Goal: Task Accomplishment & Management: Complete application form

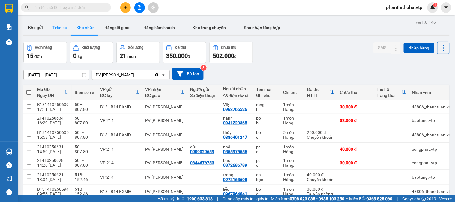
click at [62, 25] on button "Trên xe" at bounding box center [60, 27] width 24 height 14
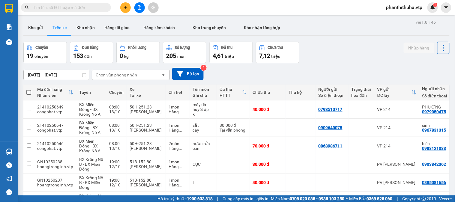
click at [137, 76] on div "Chọn văn phòng nhận" at bounding box center [126, 75] width 69 height 10
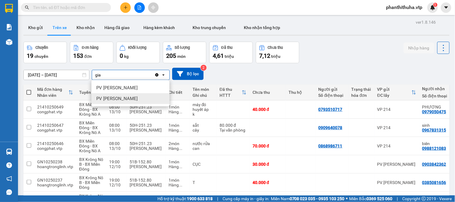
type input "gia"
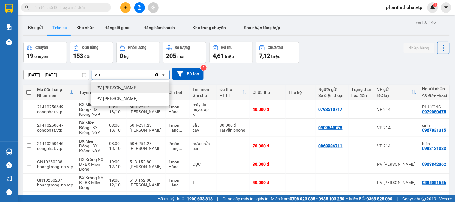
click at [140, 90] on div "PV [PERSON_NAME]" at bounding box center [131, 88] width 78 height 11
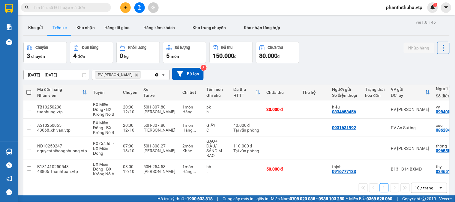
click at [423, 191] on div "10 / trang" at bounding box center [424, 188] width 19 height 6
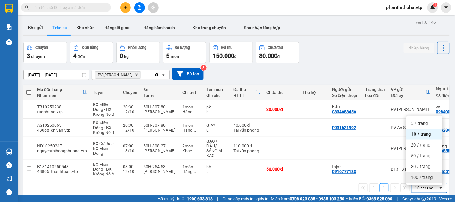
click at [424, 179] on span "100 / trang" at bounding box center [423, 178] width 22 height 6
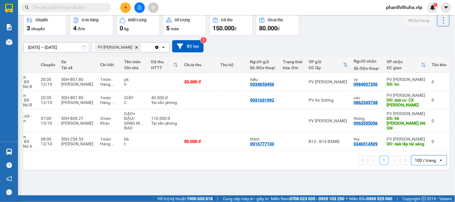
scroll to position [0, 87]
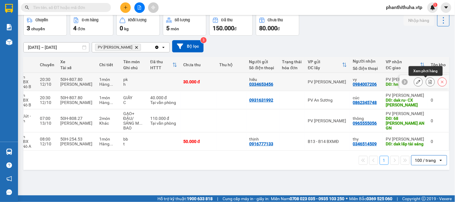
click at [429, 83] on icon at bounding box center [431, 82] width 4 height 4
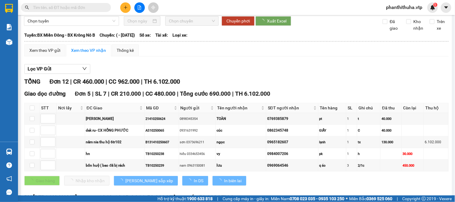
scroll to position [33, 0]
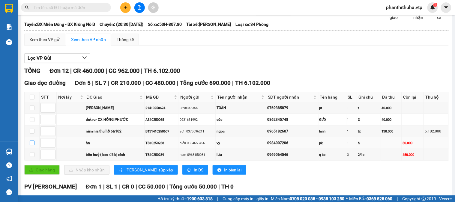
click at [32, 146] on input "checkbox" at bounding box center [32, 143] width 5 height 5
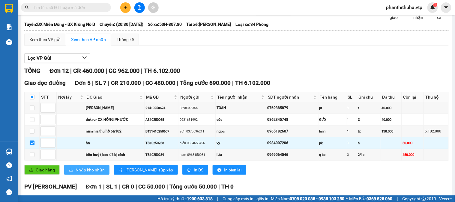
click at [89, 174] on span "Nhập kho nhận" at bounding box center [90, 170] width 29 height 7
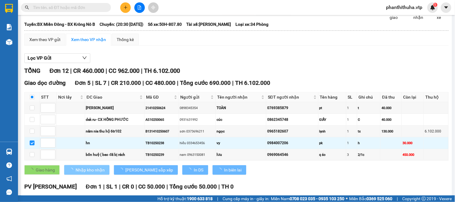
checkbox input "false"
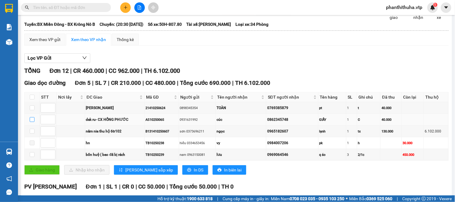
click at [32, 122] on input "checkbox" at bounding box center [32, 119] width 5 height 5
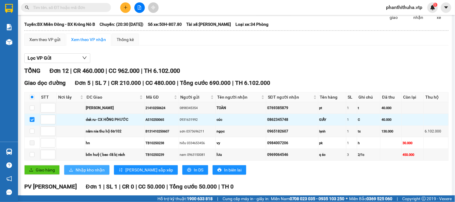
click at [100, 174] on span "Nhập kho nhận" at bounding box center [90, 170] width 29 height 7
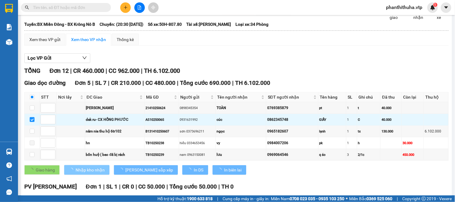
checkbox input "false"
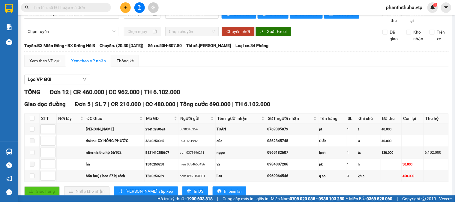
scroll to position [0, 0]
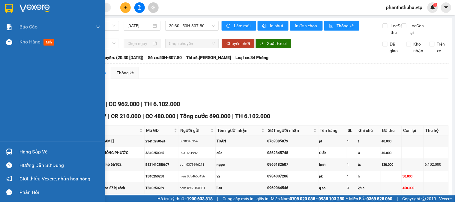
click at [30, 5] on img at bounding box center [35, 8] width 30 height 9
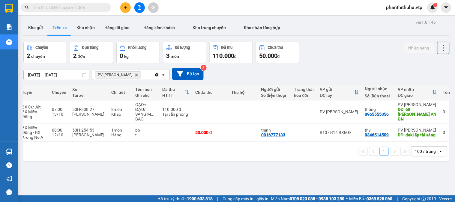
scroll to position [0, 87]
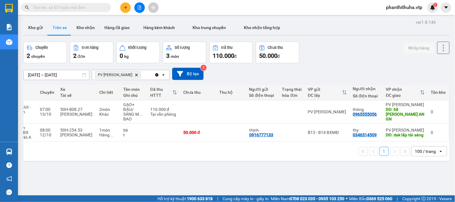
click at [292, 180] on div "ver 1.8.146 Kho gửi Trên xe Kho nhận Hàng đã giao Hàng kèm khách Kho trung chuy…" at bounding box center [236, 119] width 431 height 202
click at [82, 29] on button "Kho nhận" at bounding box center [86, 27] width 28 height 14
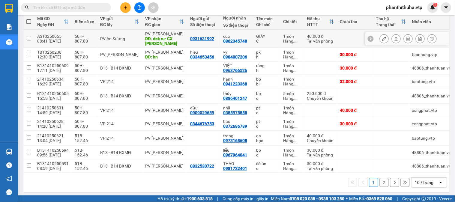
scroll to position [76, 0]
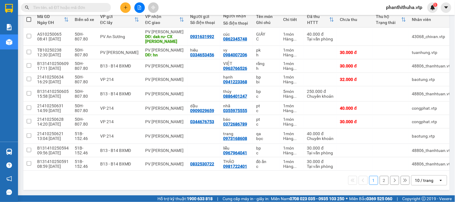
click at [423, 180] on div "10 / trang" at bounding box center [424, 181] width 19 height 6
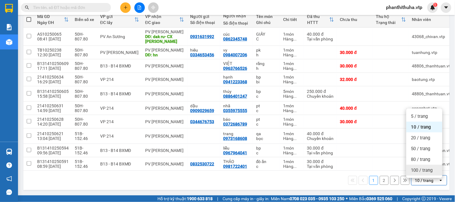
click at [425, 168] on span "100 / trang" at bounding box center [423, 171] width 22 height 6
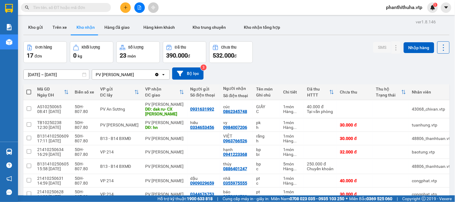
scroll to position [0, 0]
click at [80, 7] on input "text" at bounding box center [68, 7] width 71 height 7
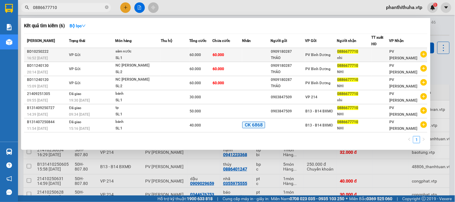
type input "0886677710"
click at [131, 53] on div "sâm nước" at bounding box center [138, 51] width 45 height 7
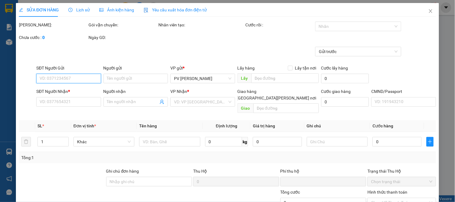
type input "0909180287"
type input "THẢO"
type input "0886677710"
type input "nhi"
type input "0"
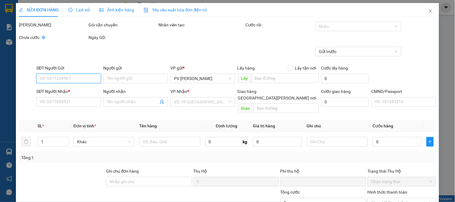
type input "60.000"
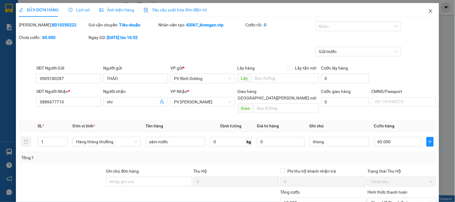
click at [429, 13] on icon "close" at bounding box center [431, 11] width 5 height 5
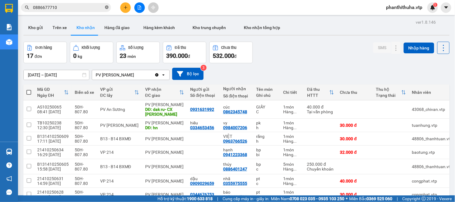
click at [107, 8] on icon "close-circle" at bounding box center [107, 7] width 4 height 4
click at [314, 42] on div "Đơn hàng 17 đơn Khối lượng 0 kg Số lượng 23 món Đã thu 390.000 đ Chưa thu 532.0…" at bounding box center [236, 53] width 427 height 22
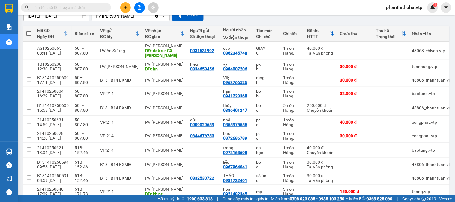
scroll to position [67, 0]
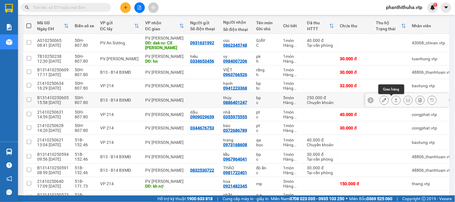
click at [395, 101] on icon at bounding box center [396, 100] width 3 height 4
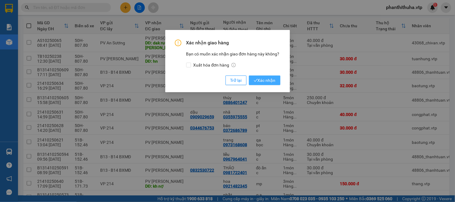
click at [273, 80] on span "Xác nhận" at bounding box center [265, 80] width 22 height 7
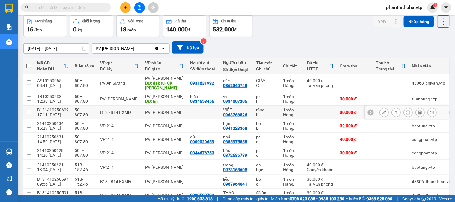
scroll to position [0, 0]
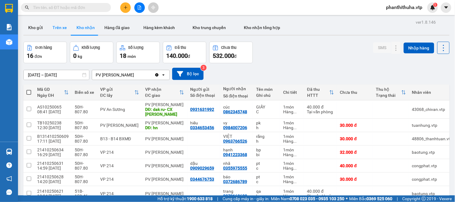
click at [67, 29] on button "Trên xe" at bounding box center [60, 27] width 24 height 14
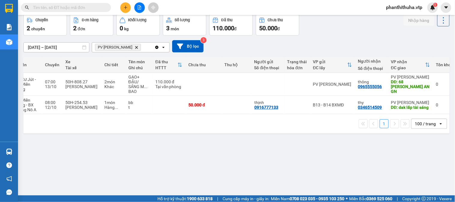
scroll to position [0, 87]
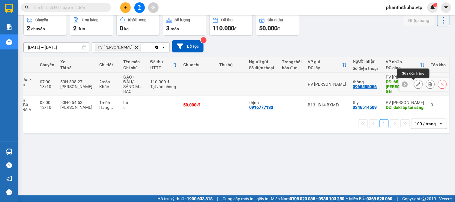
click at [417, 83] on icon at bounding box center [419, 84] width 4 height 4
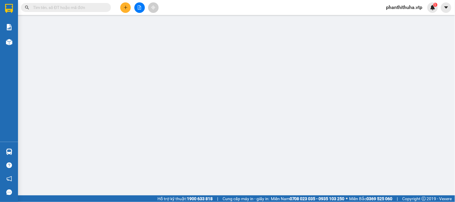
type input "5.500"
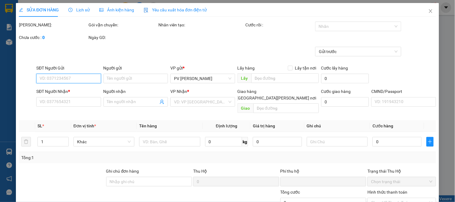
type input "0965555056"
type input "thông"
type input "68 CHU VĂN AN GN"
type input "0"
type input "110.000"
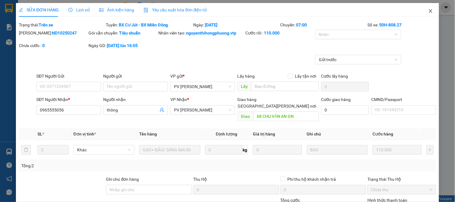
click at [429, 12] on icon "close" at bounding box center [431, 11] width 5 height 5
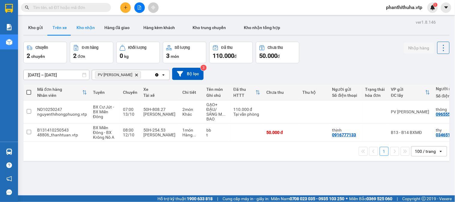
click at [83, 32] on button "Kho nhận" at bounding box center [86, 27] width 28 height 14
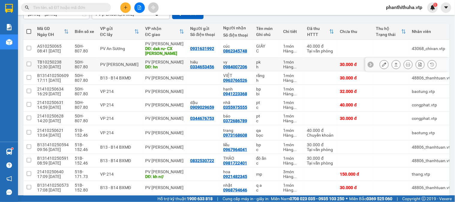
scroll to position [67, 0]
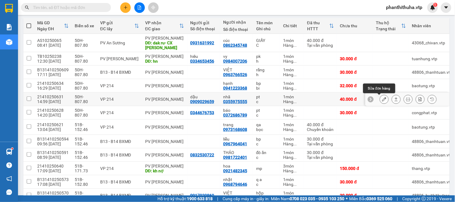
click at [382, 100] on icon at bounding box center [384, 99] width 4 height 4
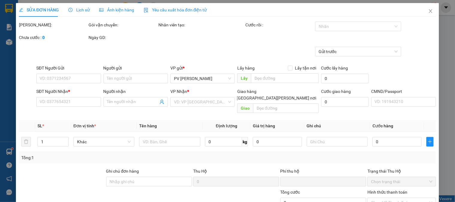
type input "2.000"
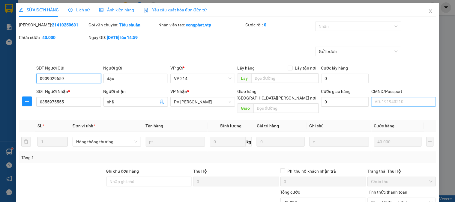
type input "0909029659"
type input "dậu"
type input "0355975555"
type input "nhã"
type input "0"
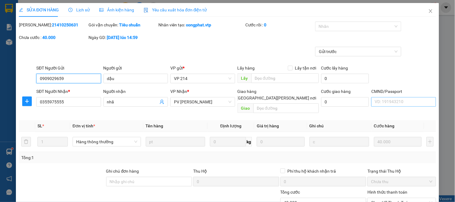
type input "40.000"
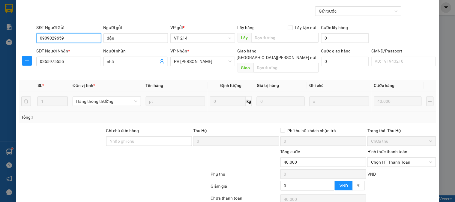
scroll to position [82, 0]
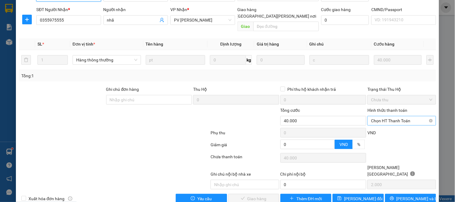
click at [379, 116] on span "Chọn HT Thanh Toán" at bounding box center [401, 120] width 61 height 9
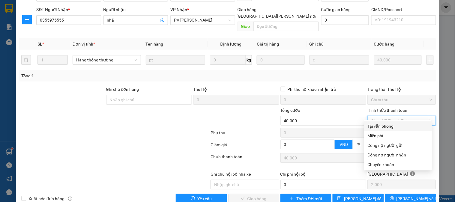
click at [377, 127] on div "Tại văn phòng" at bounding box center [398, 126] width 61 height 7
type input "0"
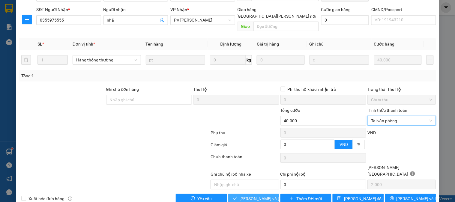
click at [261, 196] on span "[PERSON_NAME] và Giao hàng" at bounding box center [280, 199] width 81 height 7
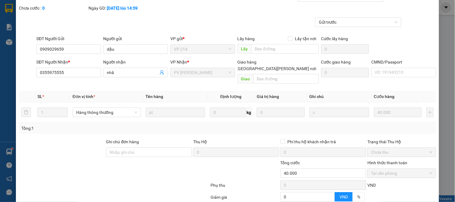
scroll to position [0, 0]
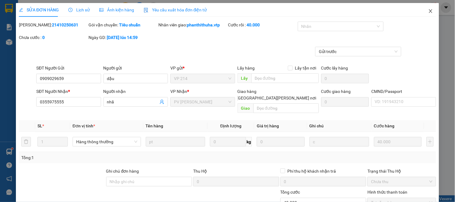
click at [429, 12] on icon "close" at bounding box center [431, 11] width 5 height 5
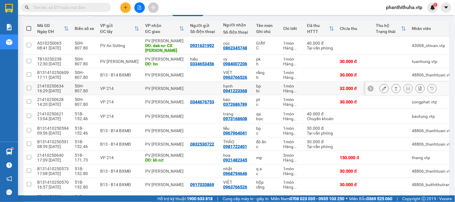
scroll to position [67, 0]
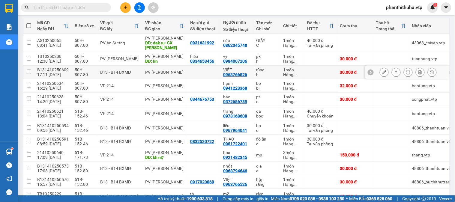
click at [382, 72] on icon at bounding box center [384, 72] width 4 height 4
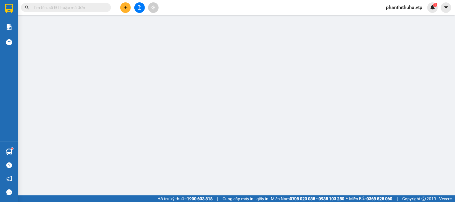
type input "0963766526"
type input "VIỆT"
type input "0"
type input "30.000"
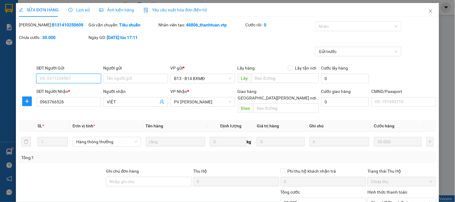
type input "1.500"
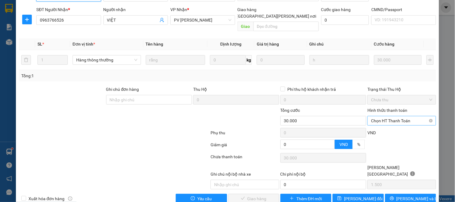
click at [379, 116] on span "Chọn HT Thanh Toán" at bounding box center [401, 120] width 61 height 9
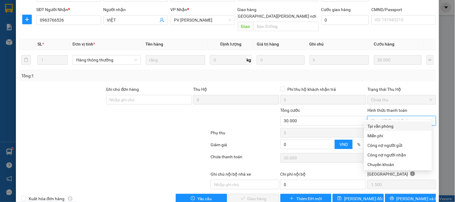
click at [375, 125] on div "Tại văn phòng" at bounding box center [398, 126] width 61 height 7
type input "0"
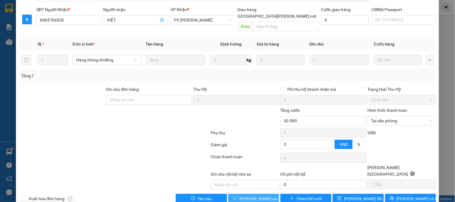
click at [254, 196] on span "[PERSON_NAME] và Giao hàng" at bounding box center [280, 199] width 81 height 7
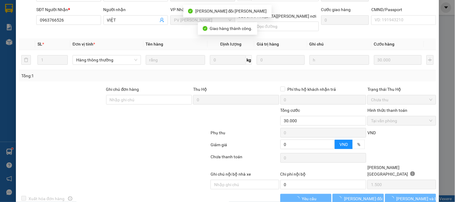
scroll to position [0, 0]
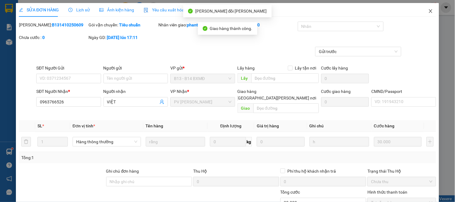
click at [429, 13] on icon "close" at bounding box center [431, 11] width 5 height 5
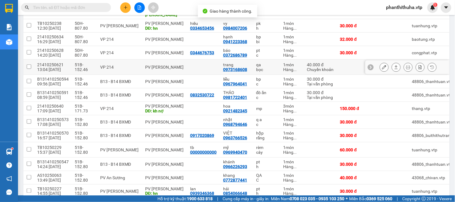
scroll to position [100, 0]
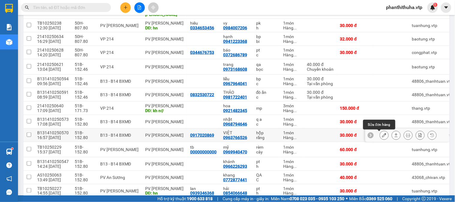
click at [380, 136] on button at bounding box center [384, 135] width 8 height 11
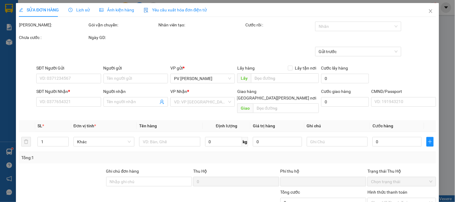
type input "0917020869"
type input "0963766526"
type input "VIỆT"
type input "0"
type input "30.000"
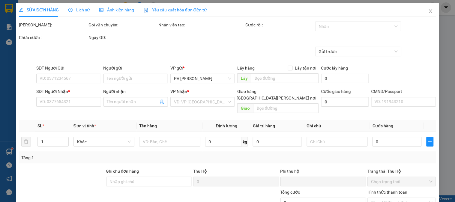
type input "30.000"
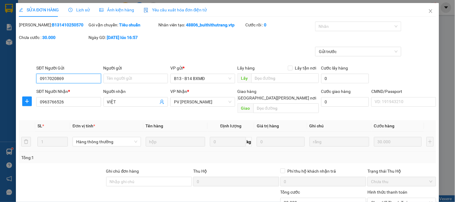
type input "1.500"
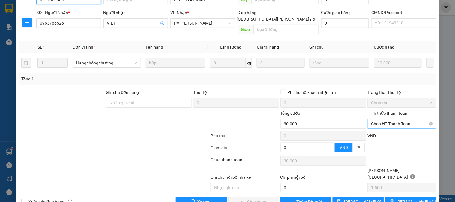
drag, startPoint x: 377, startPoint y: 121, endPoint x: 376, endPoint y: 125, distance: 4.6
click at [377, 121] on span "Chọn HT Thanh Toán" at bounding box center [401, 123] width 61 height 9
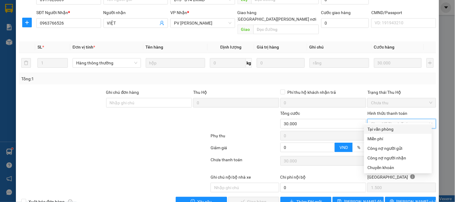
click at [374, 129] on div "Tại văn phòng" at bounding box center [398, 129] width 61 height 7
type input "0"
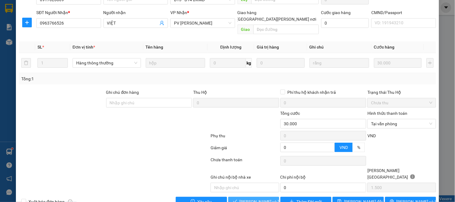
click at [252, 197] on button "[PERSON_NAME] và Giao hàng" at bounding box center [253, 202] width 51 height 10
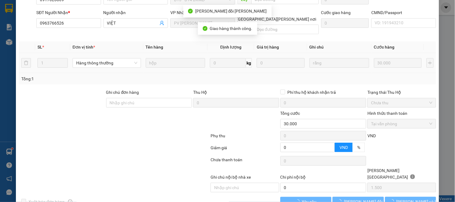
scroll to position [0, 0]
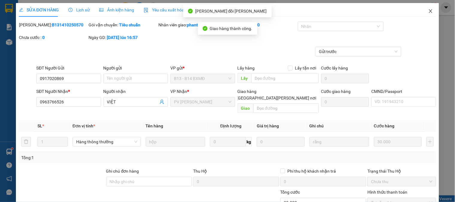
click at [429, 11] on icon "close" at bounding box center [431, 11] width 5 height 5
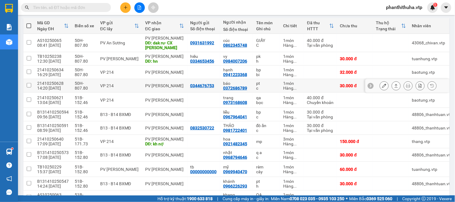
scroll to position [100, 0]
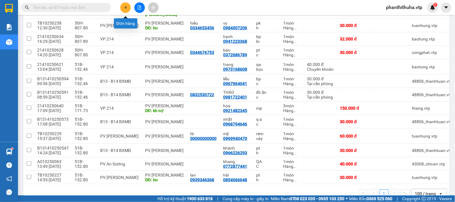
click at [125, 10] on button at bounding box center [125, 7] width 11 height 11
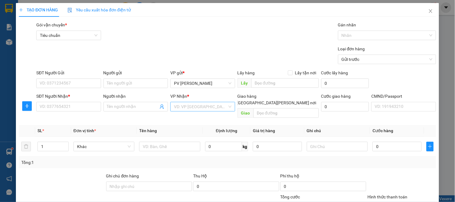
click at [201, 107] on input "search" at bounding box center [200, 106] width 53 height 9
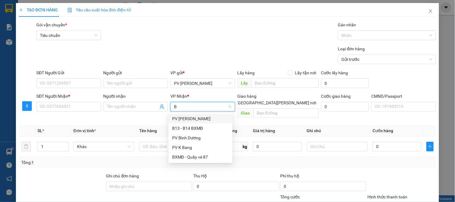
type input "BI"
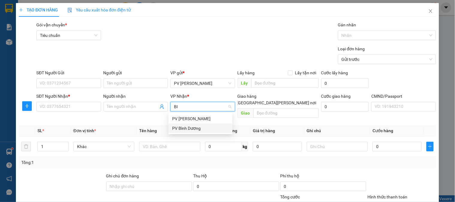
click at [196, 128] on div "PV Bình Dương" at bounding box center [200, 128] width 57 height 7
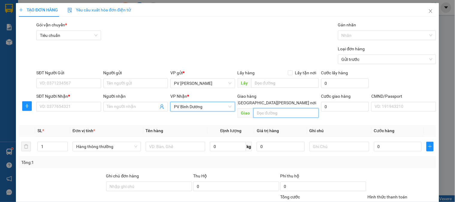
click at [259, 108] on input "text" at bounding box center [286, 113] width 65 height 10
type input "[PERSON_NAME] - [PERSON_NAME]"
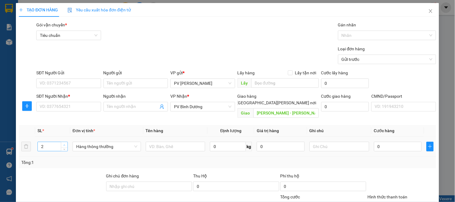
click at [63, 144] on icon "up" at bounding box center [64, 145] width 2 height 2
type input "4"
click at [63, 144] on icon "up" at bounding box center [64, 145] width 2 height 2
click at [180, 143] on input "text" at bounding box center [176, 147] width 60 height 10
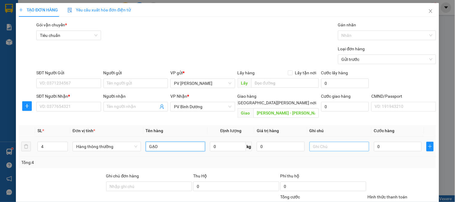
type input "GẠO"
click at [331, 142] on input "text" at bounding box center [340, 147] width 60 height 10
type input "4BAO"
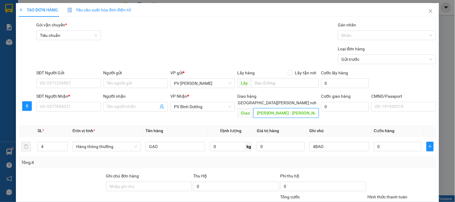
click at [307, 108] on input "[PERSON_NAME] - [PERSON_NAME]" at bounding box center [286, 113] width 65 height 10
click at [306, 108] on input "[PERSON_NAME] - [PERSON_NAME]" at bounding box center [286, 113] width 65 height 10
click at [377, 142] on input "0" at bounding box center [398, 147] width 48 height 10
click at [68, 86] on input "SĐT Người Gửi" at bounding box center [68, 84] width 65 height 10
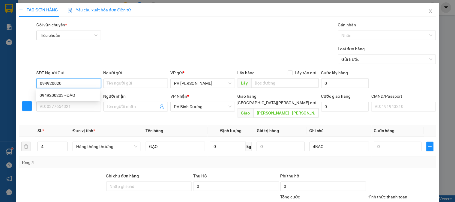
type input "0949200203"
click at [81, 95] on div "0949200203 - ĐÀO" at bounding box center [68, 95] width 57 height 7
type input "ĐÀO"
type input "0949200203"
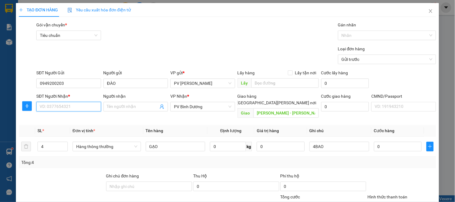
click at [82, 104] on input "SĐT Người Nhận *" at bounding box center [68, 107] width 65 height 10
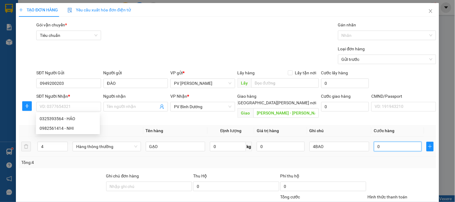
click at [377, 142] on input "0" at bounding box center [398, 147] width 48 height 10
type input "2"
type input "24"
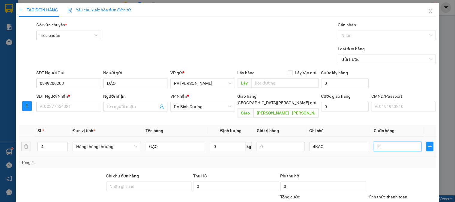
type input "24"
type input "240"
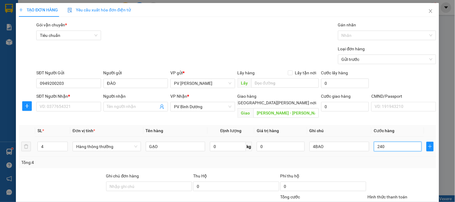
type input "2.400"
type input "24.000"
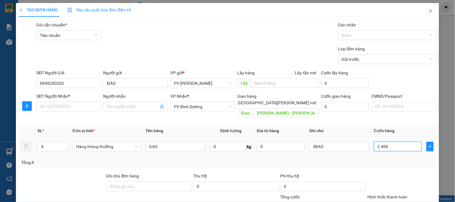
type input "24.000"
type input "240.000"
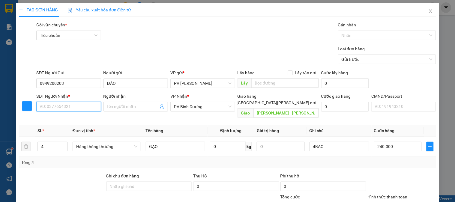
click at [91, 108] on input "SĐT Người Nhận *" at bounding box center [68, 107] width 65 height 10
type input "0949200203"
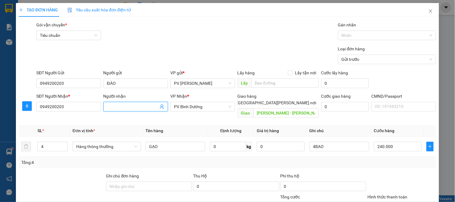
click at [121, 106] on input "Người nhận" at bounding box center [132, 107] width 51 height 7
type input "D"
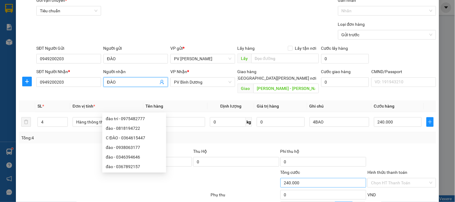
scroll to position [67, 0]
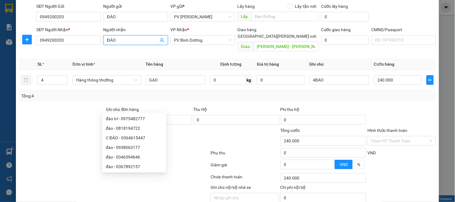
type input "ĐÀO"
click at [365, 96] on div "Transit Pickup Surcharge Ids Transit Deliver Surcharge Ids Transit Deliver Surc…" at bounding box center [228, 86] width 418 height 262
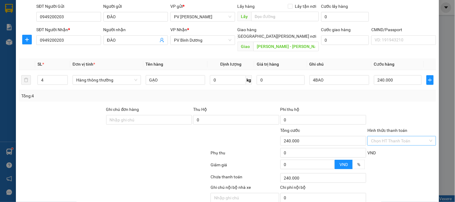
click at [397, 137] on input "Hình thức thanh toán" at bounding box center [399, 141] width 57 height 9
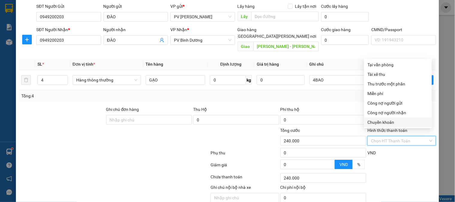
drag, startPoint x: 373, startPoint y: 122, endPoint x: 368, endPoint y: 124, distance: 5.4
click at [373, 123] on div "Chuyển khoản" at bounding box center [398, 122] width 61 height 7
type input "0"
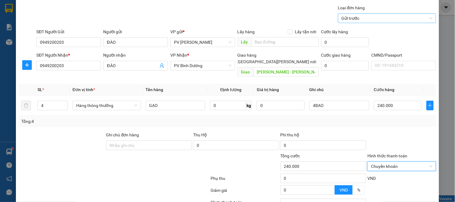
scroll to position [0, 0]
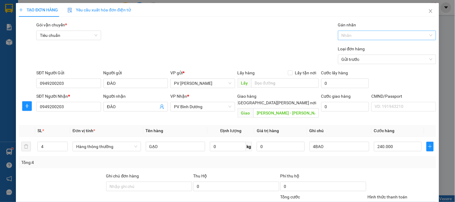
click at [356, 39] on div "Nhãn" at bounding box center [387, 36] width 98 height 10
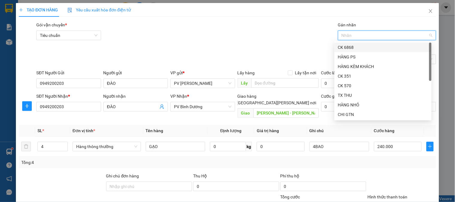
click at [351, 46] on div "CK 6868" at bounding box center [383, 47] width 90 height 7
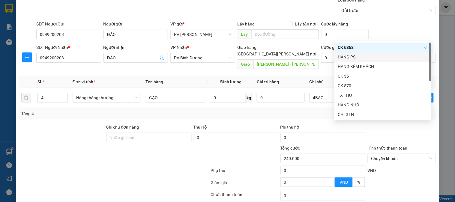
scroll to position [86, 0]
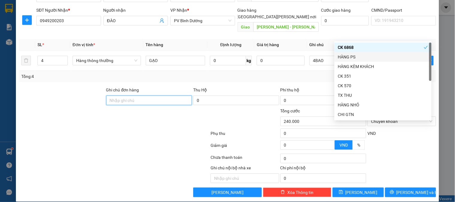
click at [174, 96] on input "Ghi chú đơn hàng" at bounding box center [149, 101] width 86 height 10
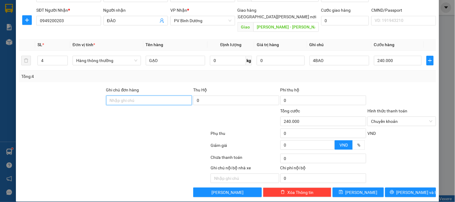
type input "E"
type input "Ẽ"
type input "EX6868 240K 13/10/25 08H00"
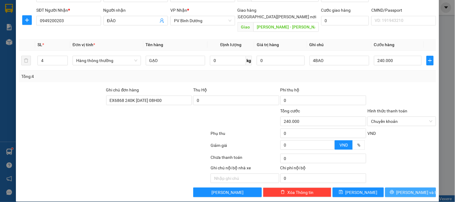
click at [403, 189] on span "[PERSON_NAME] và In" at bounding box center [418, 192] width 42 height 7
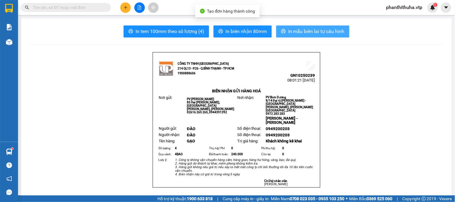
click at [311, 35] on button "In mẫu biên lai tự cấu hình" at bounding box center [312, 32] width 73 height 12
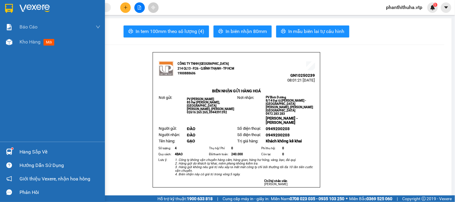
click at [31, 4] on img at bounding box center [35, 8] width 30 height 9
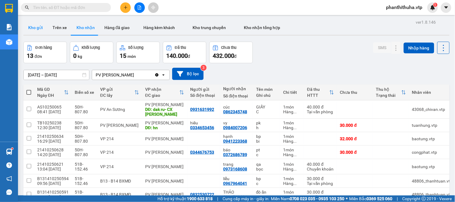
click at [37, 29] on button "Kho gửi" at bounding box center [35, 27] width 24 height 14
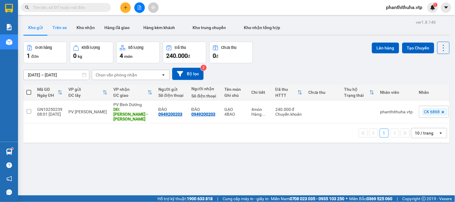
click at [61, 25] on button "Trên xe" at bounding box center [60, 27] width 24 height 14
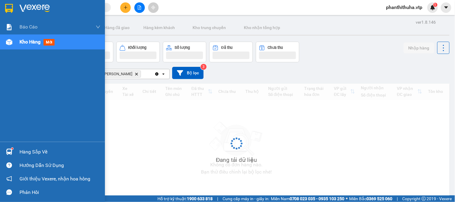
click at [11, 149] on img at bounding box center [9, 152] width 6 height 6
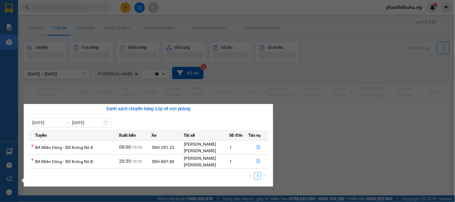
click at [314, 139] on section "Kết quả tìm kiếm ( 6 ) Bộ lọc Mã ĐH Trạng thái Món hàng Thu hộ Tổng cước Chưa c…" at bounding box center [227, 101] width 455 height 202
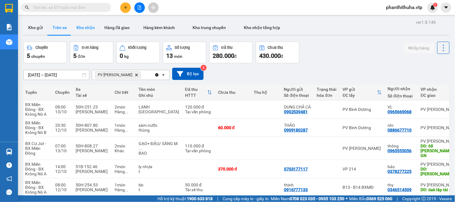
click at [80, 28] on button "Kho nhận" at bounding box center [86, 27] width 28 height 14
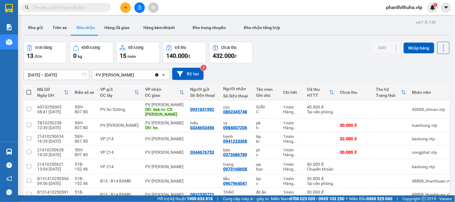
click at [326, 27] on div "Kho gửi Trên xe Kho nhận Hàng đã giao Hàng kèm khách Kho trung chuyển Kho nhận …" at bounding box center [236, 28] width 427 height 16
click at [380, 126] on button at bounding box center [384, 125] width 8 height 11
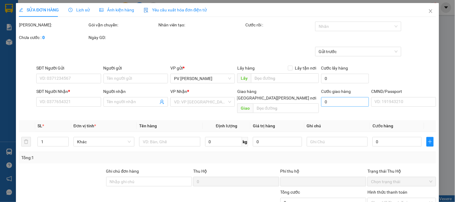
type input "0334653456"
type input "hiếu"
type input "0984007206"
type input "vy"
type input "hn"
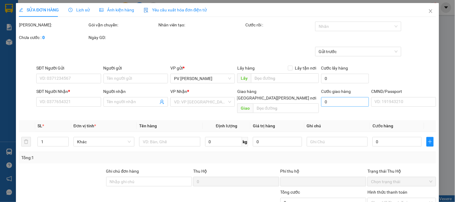
type input "0"
type input "30.000"
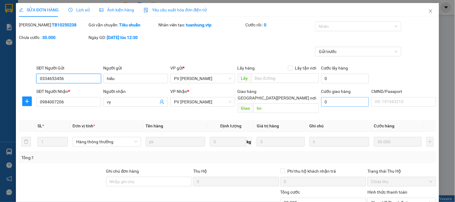
type input "1.500"
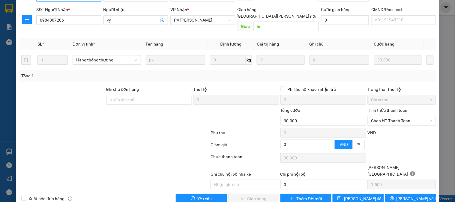
scroll to position [82, 0]
type input "KH NỢ SÁNG 675675"
click at [376, 194] on button "[PERSON_NAME] thay đổi" at bounding box center [358, 199] width 51 height 10
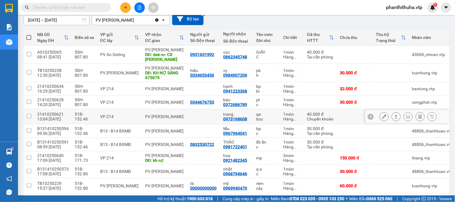
scroll to position [67, 0]
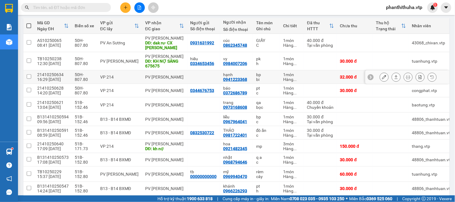
click at [382, 79] on icon at bounding box center [384, 77] width 4 height 4
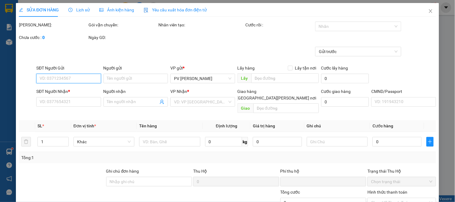
type input "0941223368"
type input "hạnh"
type input "0"
type input "32.000"
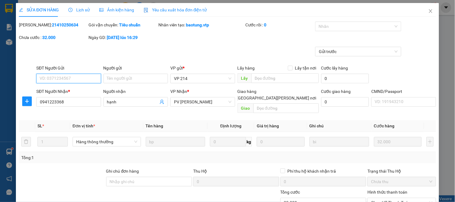
type input "1.600"
click at [429, 11] on icon "close" at bounding box center [431, 11] width 5 height 5
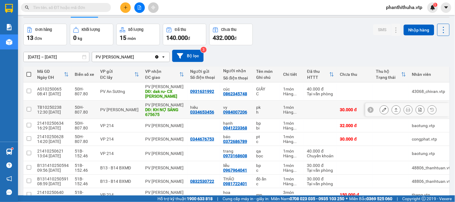
scroll to position [33, 0]
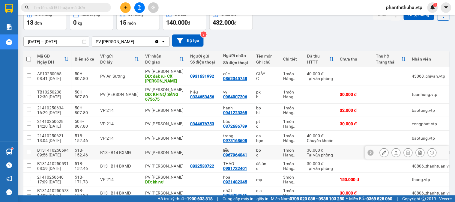
click at [394, 154] on icon at bounding box center [396, 153] width 4 height 4
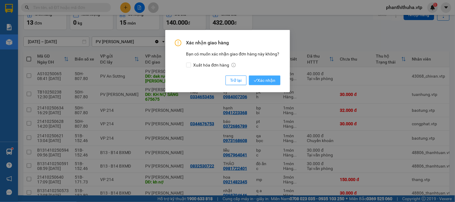
click at [271, 77] on button "Xác nhận" at bounding box center [265, 81] width 32 height 10
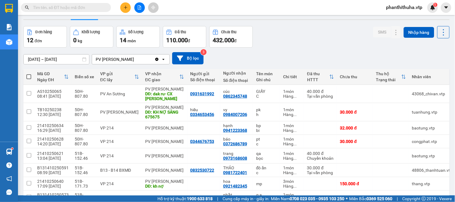
scroll to position [0, 0]
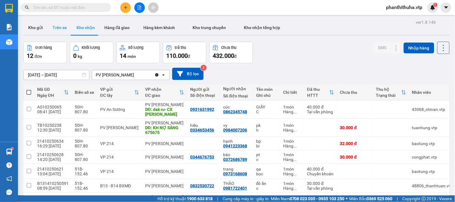
click at [57, 26] on button "Trên xe" at bounding box center [60, 27] width 24 height 14
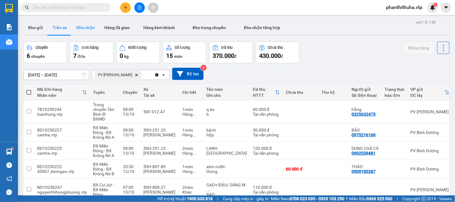
click at [84, 30] on button "Kho nhận" at bounding box center [86, 27] width 28 height 14
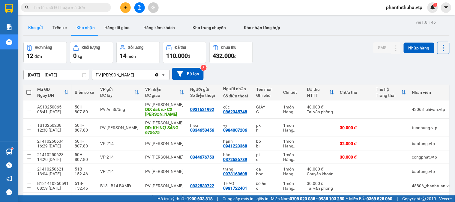
click at [41, 33] on button "Kho gửi" at bounding box center [35, 27] width 24 height 14
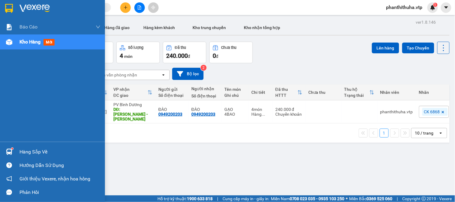
click at [8, 145] on div "Hàng sắp về Hướng dẫn sử dụng Giới thiệu Vexere, nhận hoa hồng Phản hồi" at bounding box center [52, 170] width 105 height 57
click at [32, 151] on div "Hàng sắp về" at bounding box center [60, 152] width 81 height 9
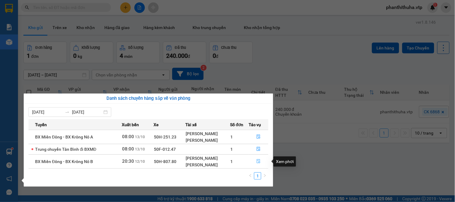
click at [260, 163] on icon "file-done" at bounding box center [259, 161] width 4 height 4
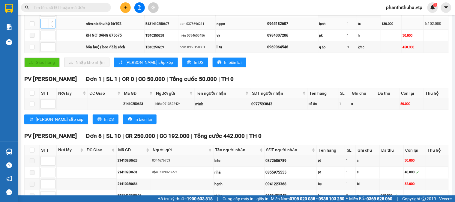
scroll to position [233, 0]
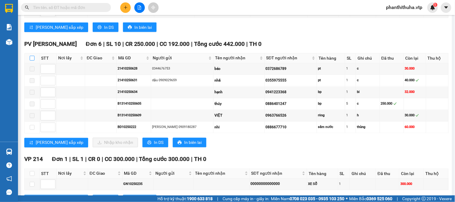
click at [31, 61] on input "checkbox" at bounding box center [32, 58] width 5 height 5
checkbox input "true"
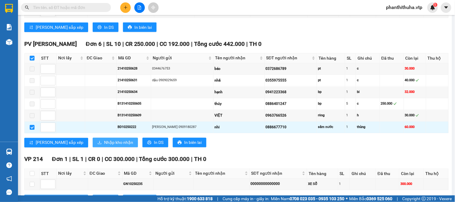
click at [104, 146] on span "Nhập kho nhận" at bounding box center [118, 143] width 29 height 7
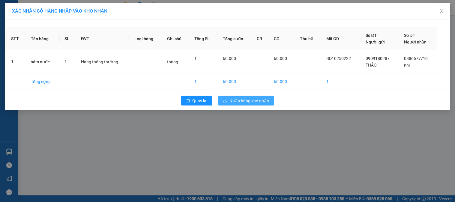
click at [242, 104] on span "Nhập hàng kho nhận" at bounding box center [250, 101] width 40 height 7
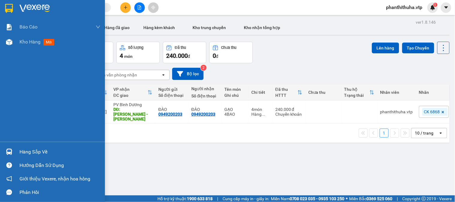
click at [16, 150] on div "Hàng sắp về" at bounding box center [52, 152] width 105 height 14
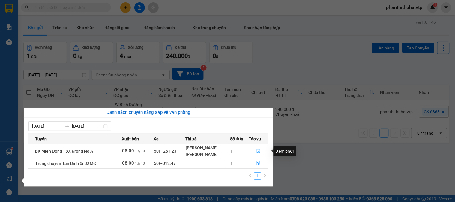
click at [258, 149] on icon "file-done" at bounding box center [259, 151] width 4 height 4
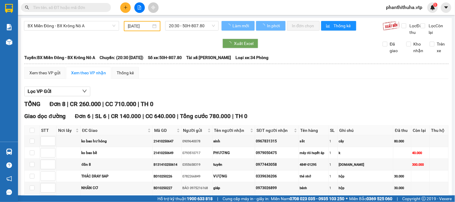
type input "[DATE]"
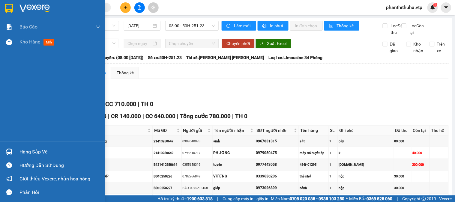
click at [20, 7] on img at bounding box center [35, 8] width 30 height 9
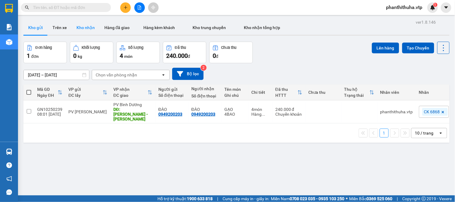
click at [83, 28] on button "Kho nhận" at bounding box center [86, 27] width 28 height 14
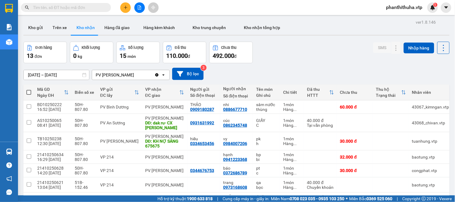
click at [88, 5] on input "text" at bounding box center [68, 7] width 71 height 7
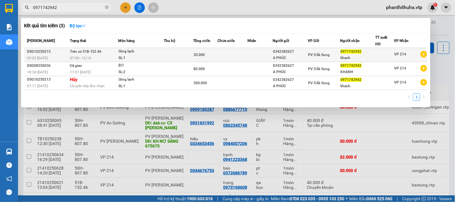
type input "0971742942"
click at [226, 55] on td at bounding box center [233, 55] width 30 height 14
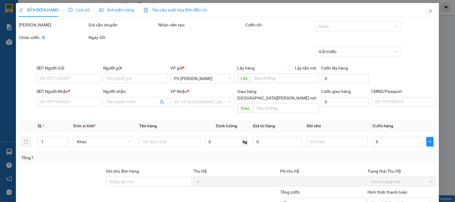
type input "1.500"
type input "0342382627"
type input "A PHÚC"
type input "0971742942"
type input "khanh"
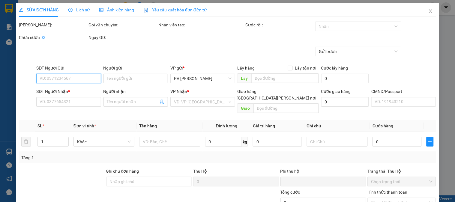
type input "0"
type input "30.000"
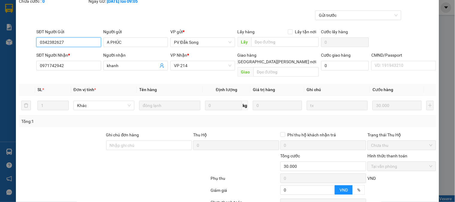
scroll to position [90, 0]
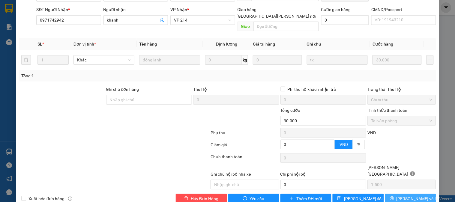
click at [399, 194] on button "[PERSON_NAME] và In" at bounding box center [410, 199] width 51 height 10
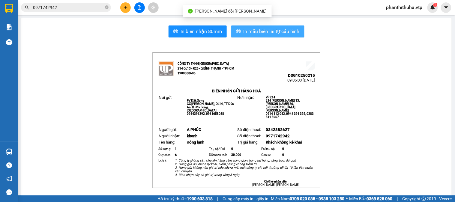
click at [265, 34] on span "In mẫu biên lai tự cấu hình" at bounding box center [271, 32] width 56 height 8
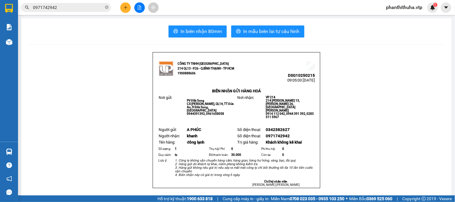
click at [261, 35] on span "In mẫu biên lai tự cấu hình" at bounding box center [271, 32] width 56 height 8
click at [262, 35] on button "In mẫu biên lai tự cấu hình" at bounding box center [267, 32] width 73 height 12
click at [124, 7] on icon "plus" at bounding box center [125, 7] width 3 height 0
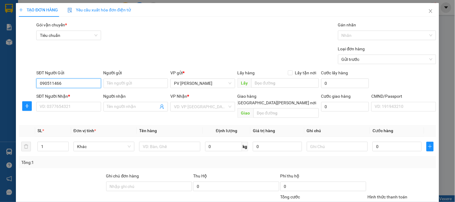
type input "0905114668"
click at [74, 94] on div "0905114668 - YẾN" at bounding box center [68, 95] width 57 height 7
type input "YẾN"
type input "0912989195"
type input "NGỌC"
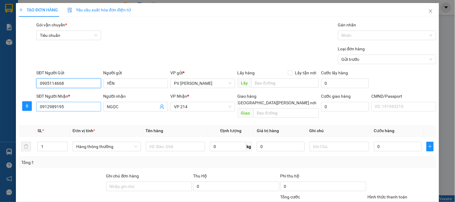
type input "0905114668"
click at [79, 106] on input "0912989195" at bounding box center [68, 107] width 65 height 10
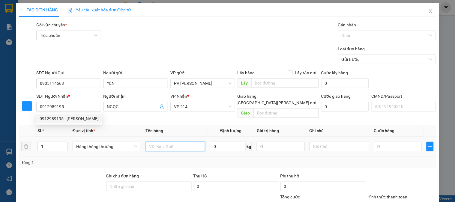
click at [164, 142] on input "text" at bounding box center [176, 147] width 60 height 10
type input "BÁNH"
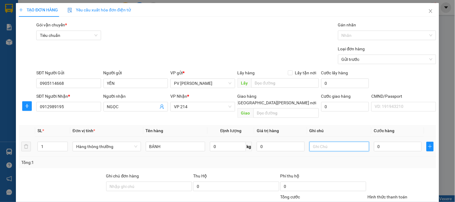
click at [331, 142] on input "text" at bounding box center [340, 147] width 60 height 10
type input "1H"
click at [388, 142] on input "0" at bounding box center [398, 147] width 48 height 10
type input "4"
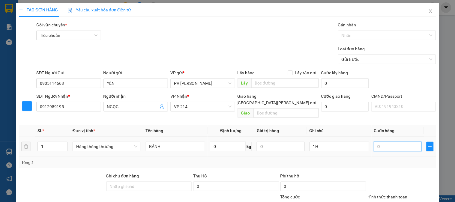
type input "4"
type input "40"
type input "400"
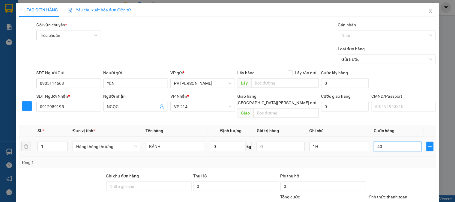
type input "400"
type input "4.000"
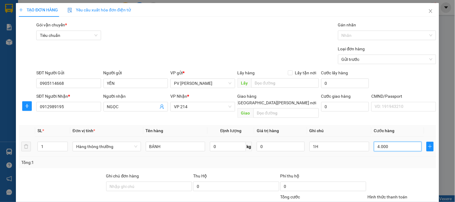
type input "40.000"
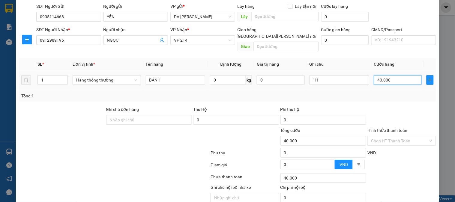
scroll to position [86, 0]
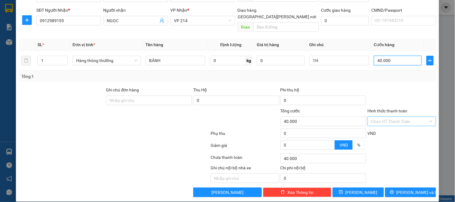
type input "40.000"
click at [375, 117] on input "Hình thức thanh toán" at bounding box center [399, 121] width 57 height 9
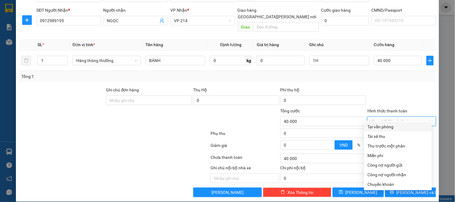
click at [373, 125] on div "Tại văn phòng" at bounding box center [398, 127] width 61 height 7
type input "0"
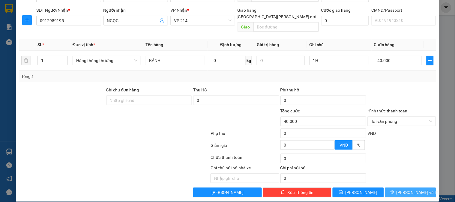
click at [407, 189] on span "[PERSON_NAME] và In" at bounding box center [418, 192] width 42 height 7
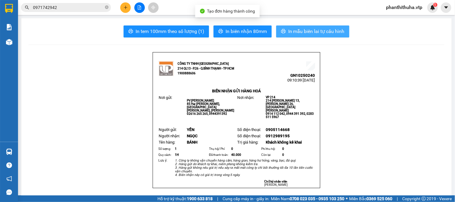
click at [293, 32] on span "In mẫu biên lai tự cấu hình" at bounding box center [316, 32] width 56 height 8
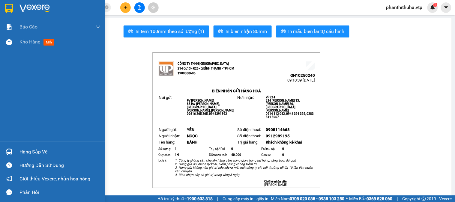
click at [30, 9] on img at bounding box center [35, 8] width 30 height 9
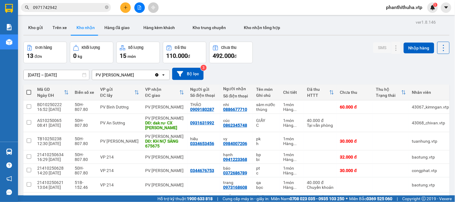
click at [80, 4] on input "0971742942" at bounding box center [68, 7] width 71 height 7
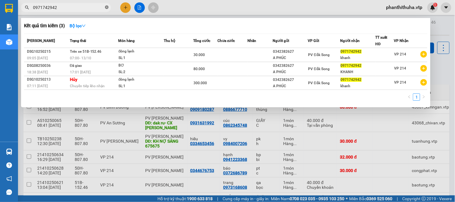
click at [107, 6] on icon "close-circle" at bounding box center [107, 7] width 4 height 4
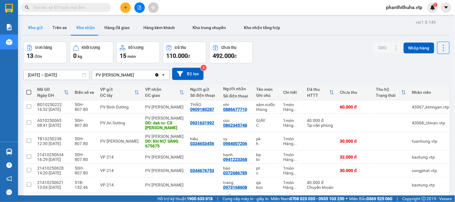
click at [41, 31] on button "Kho gửi" at bounding box center [35, 27] width 24 height 14
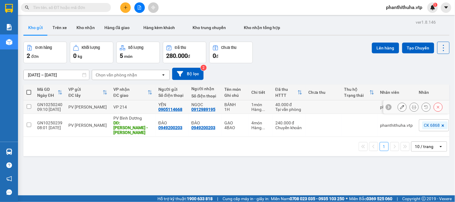
click at [29, 104] on td at bounding box center [28, 108] width 11 height 14
checkbox input "true"
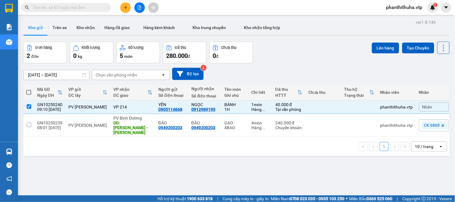
click at [25, 92] on th at bounding box center [28, 93] width 11 height 16
click at [30, 92] on span at bounding box center [28, 92] width 5 height 5
click at [29, 89] on input "checkbox" at bounding box center [29, 89] width 0 height 0
checkbox input "true"
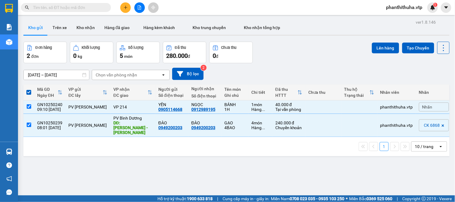
click at [30, 92] on span at bounding box center [28, 92] width 5 height 5
click at [29, 89] on input "checkbox" at bounding box center [29, 89] width 0 height 0
checkbox input "false"
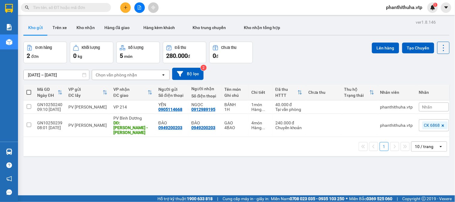
click at [30, 92] on span at bounding box center [28, 92] width 5 height 5
click at [29, 89] on input "checkbox" at bounding box center [29, 89] width 0 height 0
checkbox input "true"
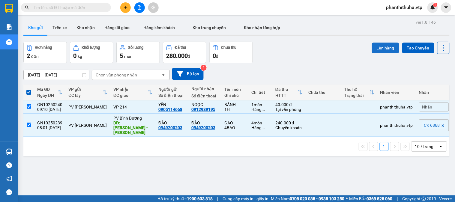
click at [380, 47] on button "Lên hàng" at bounding box center [385, 48] width 27 height 11
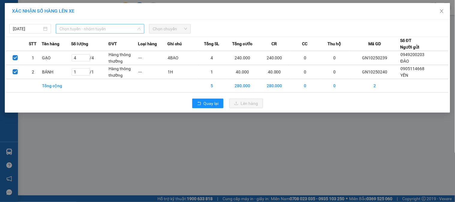
click at [115, 26] on span "Chọn tuyến - nhóm tuyến" at bounding box center [99, 28] width 81 height 9
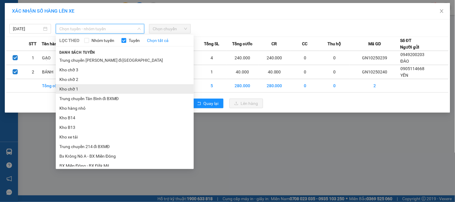
scroll to position [33, 0]
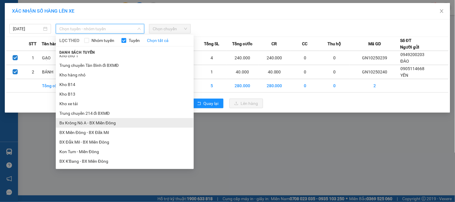
click at [94, 121] on li "Bx Krông Nô A - BX Miền Đông" at bounding box center [125, 123] width 138 height 10
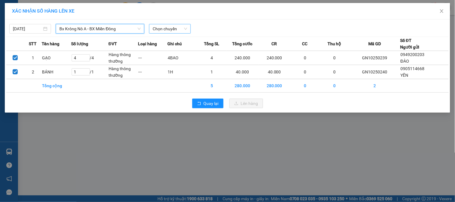
click at [183, 32] on span "Chọn chuyến" at bounding box center [170, 28] width 35 height 9
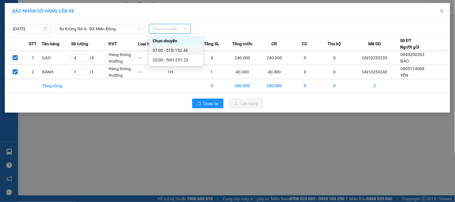
click at [176, 52] on div "07:00 - 51B-152.46" at bounding box center [176, 50] width 47 height 7
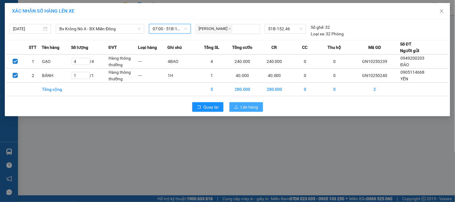
drag, startPoint x: 250, startPoint y: 107, endPoint x: 246, endPoint y: 107, distance: 3.4
click at [249, 107] on span "Lên hàng" at bounding box center [249, 107] width 17 height 7
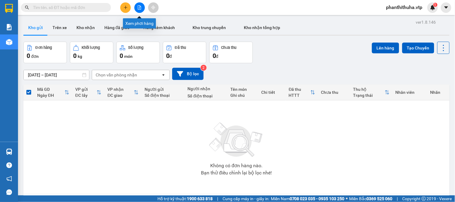
click at [140, 7] on icon "file-add" at bounding box center [139, 7] width 4 height 4
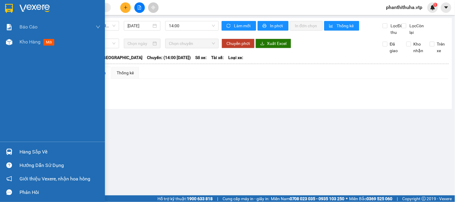
click at [33, 4] on img at bounding box center [35, 8] width 30 height 9
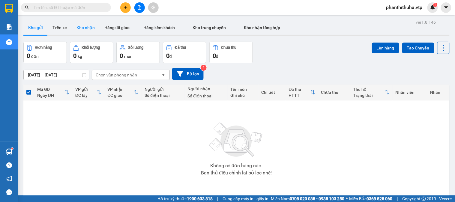
drag, startPoint x: 86, startPoint y: 28, endPoint x: 95, endPoint y: 25, distance: 9.1
click at [89, 27] on button "Kho nhận" at bounding box center [86, 27] width 28 height 14
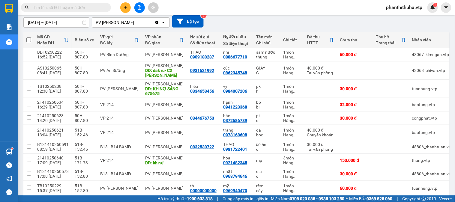
scroll to position [100, 0]
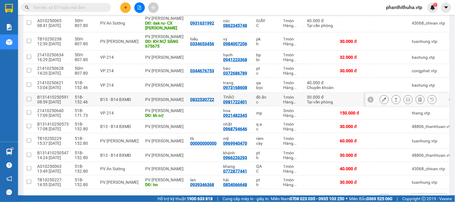
click at [394, 100] on icon at bounding box center [396, 100] width 4 height 4
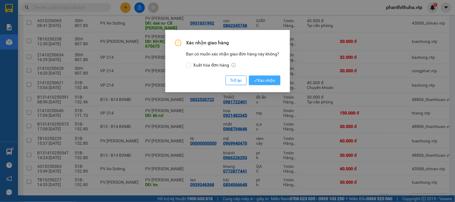
click at [263, 80] on span "Xác nhận" at bounding box center [265, 80] width 22 height 7
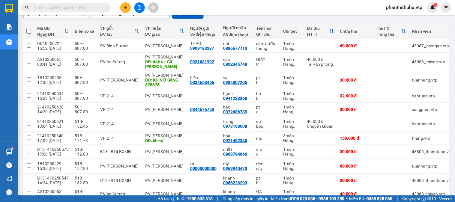
scroll to position [67, 0]
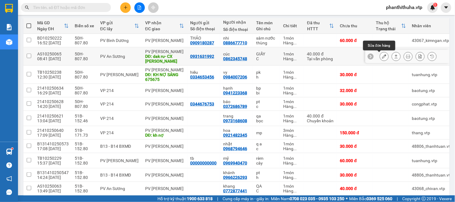
click at [382, 56] on icon at bounding box center [384, 56] width 4 height 4
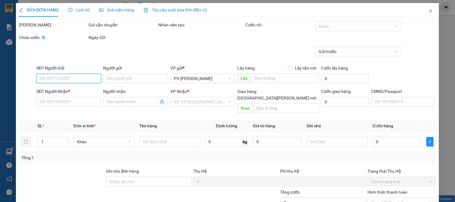
type input "2.000"
type input "0931631992"
type input "0862345748"
type input "cúc"
type input "dak ru- CX HỒNG PHƯỚC"
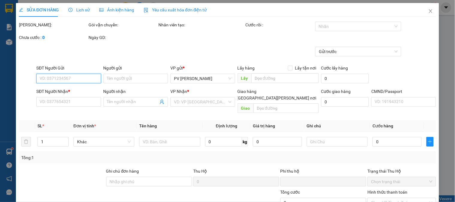
type input "0"
type input "40.000"
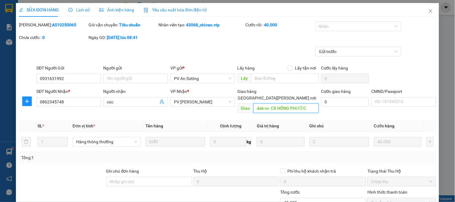
click at [309, 104] on input "dak ru- CX HỒNG PHƯỚC" at bounding box center [286, 109] width 65 height 10
click at [306, 104] on input "dak ru- CX HỒNG PHƯỚC" at bounding box center [286, 109] width 65 height 10
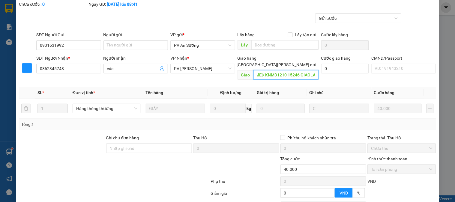
scroll to position [82, 0]
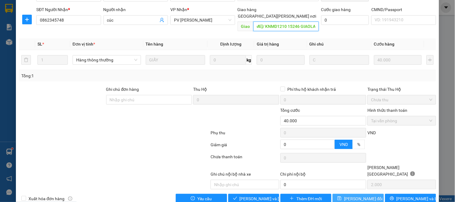
type input "dak ru- CX HỒNG PHƯỚC/ KNMD1210 15246 GIAOLAI"
click at [357, 196] on span "[PERSON_NAME] thay đổi" at bounding box center [363, 199] width 39 height 7
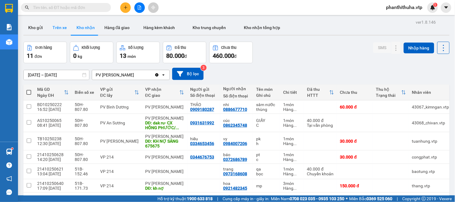
click at [58, 27] on button "Trên xe" at bounding box center [60, 27] width 24 height 14
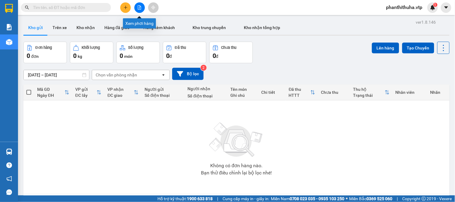
click at [138, 9] on icon "file-add" at bounding box center [139, 7] width 3 height 4
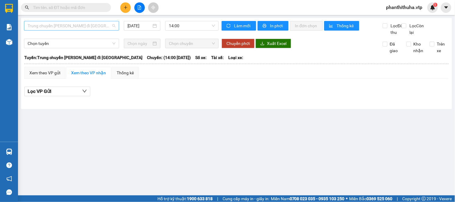
click at [91, 23] on span "Trung chuyển [PERSON_NAME] đi [GEOGRAPHIC_DATA]" at bounding box center [72, 25] width 88 height 9
click at [91, 23] on span "Trung chuyển Bình Dương đi [GEOGRAPHIC_DATA]" at bounding box center [72, 25] width 88 height 9
click at [89, 26] on span "Trung chuyển Bình Dương đi [GEOGRAPHIC_DATA]" at bounding box center [72, 25] width 88 height 9
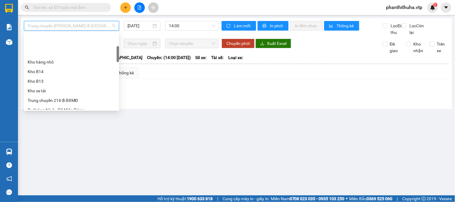
scroll to position [67, 0]
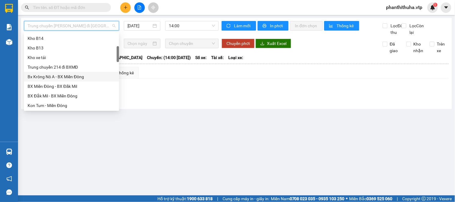
click at [71, 77] on div "Bx Krông Nô A - BX Miền Đông" at bounding box center [72, 77] width 88 height 7
type input "[DATE]"
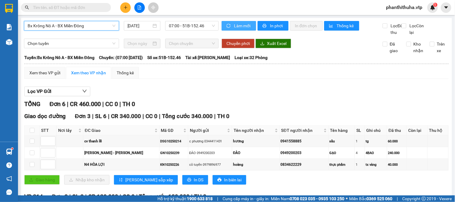
click at [234, 26] on span "Làm mới" at bounding box center [242, 26] width 17 height 7
click at [236, 25] on span "Làm mới" at bounding box center [242, 26] width 17 height 7
click at [240, 25] on span "Làm mới" at bounding box center [242, 26] width 17 height 7
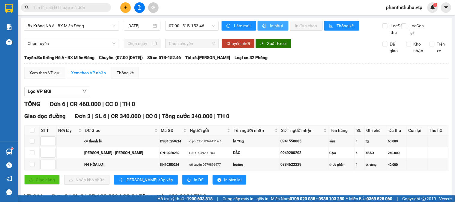
click at [270, 28] on span "In phơi" at bounding box center [277, 26] width 14 height 7
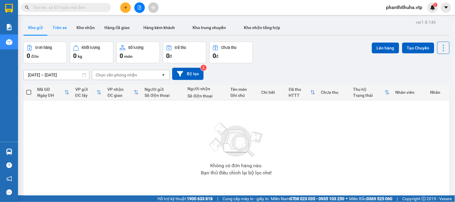
click at [56, 30] on button "Trên xe" at bounding box center [60, 27] width 24 height 14
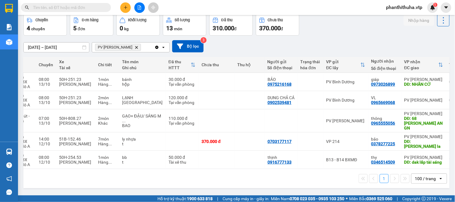
scroll to position [0, 87]
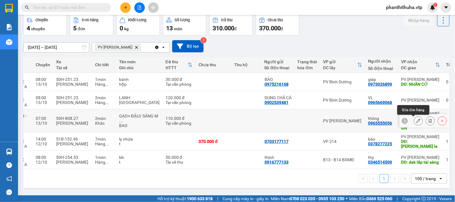
click at [417, 119] on icon at bounding box center [419, 121] width 4 height 4
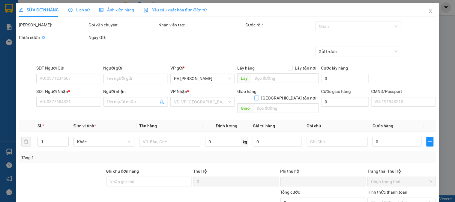
type input "0965555056"
type input "thông"
type input "68 CHU VĂN AN GN"
type input "0"
type input "110.000"
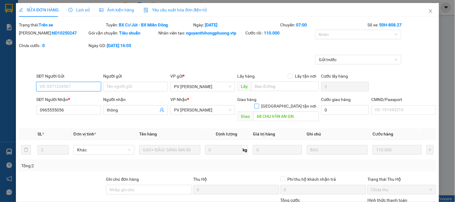
type input "5.500"
click at [429, 12] on icon "close" at bounding box center [430, 11] width 3 height 4
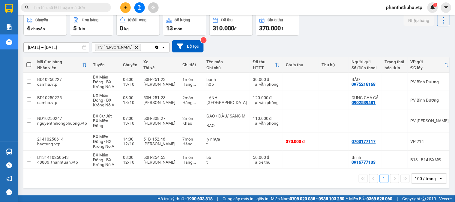
scroll to position [0, 87]
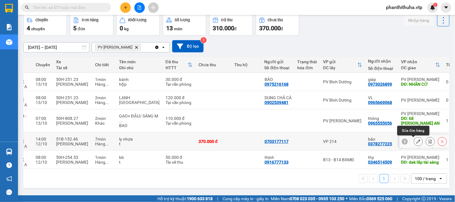
click at [417, 142] on icon at bounding box center [419, 142] width 4 height 4
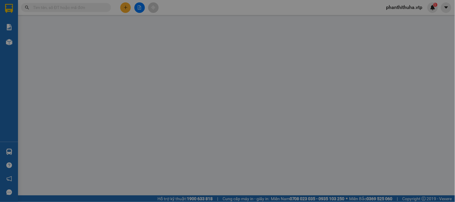
type input "18.500"
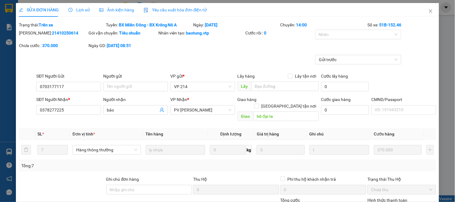
type input "0703177117"
type input "0378277225"
type input "bảo"
type input "hồ đại la"
type input "0"
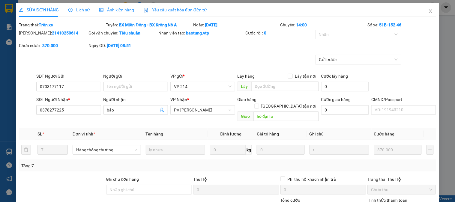
type input "370.000"
click at [354, 25] on div "Chuyến: 14:00" at bounding box center [323, 25] width 87 height 7
click at [345, 31] on div at bounding box center [355, 34] width 77 height 7
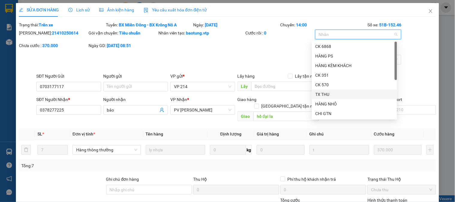
click at [329, 92] on div "TX THU" at bounding box center [355, 94] width 78 height 7
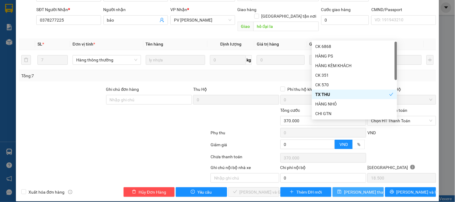
click at [370, 188] on button "[PERSON_NAME] thay đổi" at bounding box center [358, 193] width 51 height 10
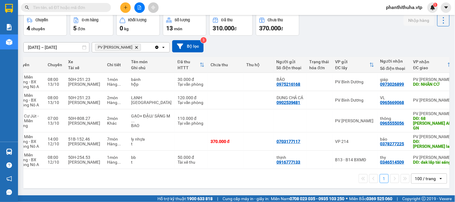
scroll to position [0, 87]
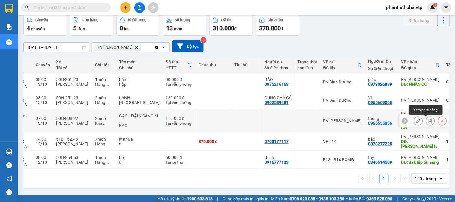
click at [429, 119] on icon at bounding box center [431, 121] width 4 height 4
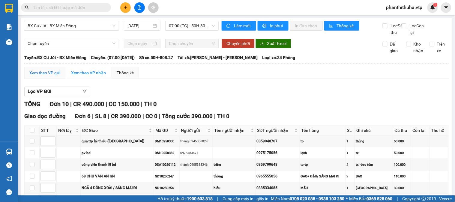
click at [44, 76] on div "Xem theo VP gửi" at bounding box center [44, 73] width 31 height 7
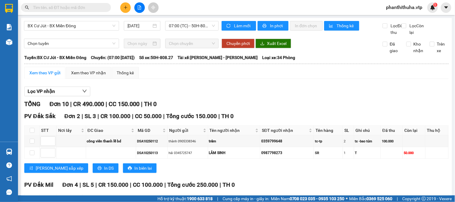
click at [44, 76] on div "Xem theo VP gửi" at bounding box center [44, 73] width 31 height 7
click at [69, 25] on span "BX Cư Jút - BX Miền Đông" at bounding box center [72, 25] width 88 height 9
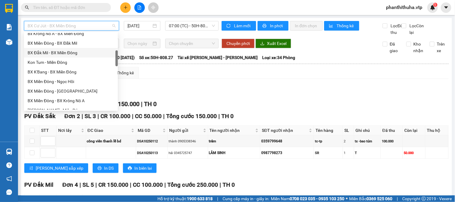
scroll to position [43, 0]
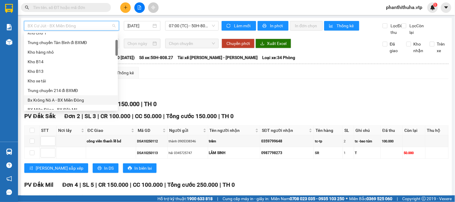
click at [59, 100] on div "Bx Krông Nô A - BX Miền Đông" at bounding box center [71, 100] width 87 height 7
type input "[DATE]"
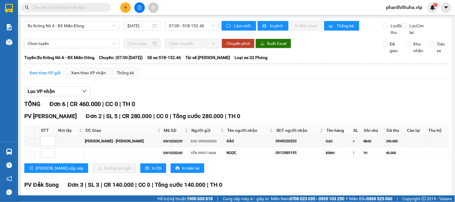
click at [33, 136] on th at bounding box center [32, 131] width 15 height 10
click at [34, 133] on input "checkbox" at bounding box center [32, 130] width 5 height 5
checkbox input "true"
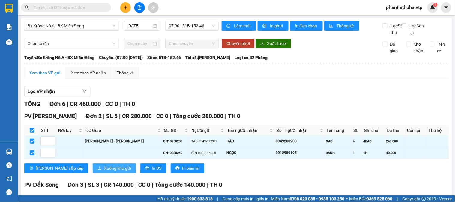
click at [98, 171] on icon "download" at bounding box center [100, 168] width 4 height 4
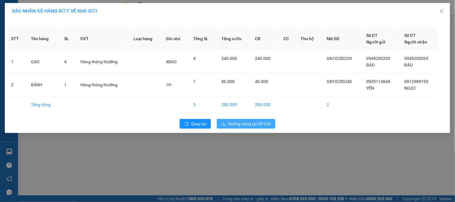
click at [245, 122] on span "Xuống hàng tại VP Gửi" at bounding box center [249, 124] width 42 height 7
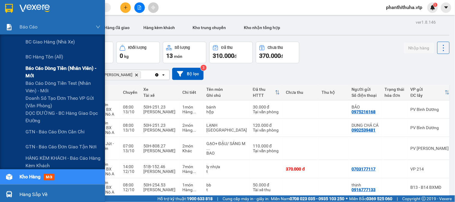
click at [51, 68] on span "Báo cáo dòng tiền (nhân viên) - mới" at bounding box center [63, 72] width 75 height 15
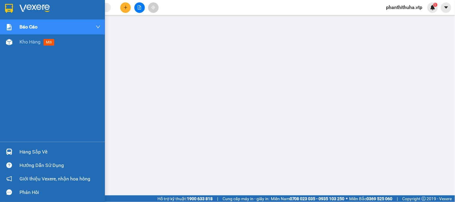
click at [35, 6] on img at bounding box center [35, 8] width 30 height 9
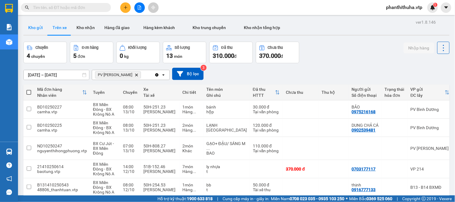
click at [37, 28] on button "Kho gửi" at bounding box center [35, 27] width 24 height 14
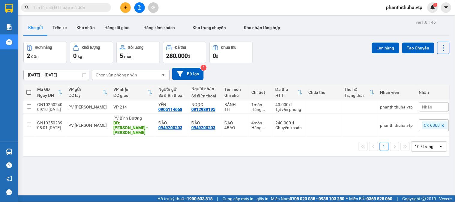
drag, startPoint x: 28, startPoint y: 92, endPoint x: 35, endPoint y: 90, distance: 7.3
click at [28, 92] on span at bounding box center [28, 92] width 5 height 5
click at [29, 89] on input "checkbox" at bounding box center [29, 89] width 0 height 0
checkbox input "true"
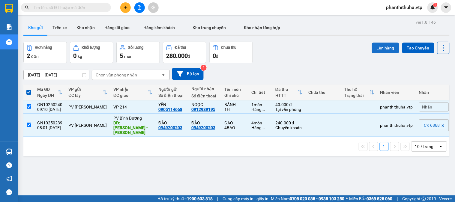
click at [389, 46] on button "Lên hàng" at bounding box center [385, 48] width 27 height 11
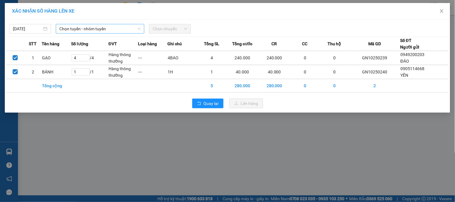
click at [80, 25] on span "Chọn tuyến - nhóm tuyến" at bounding box center [99, 28] width 81 height 9
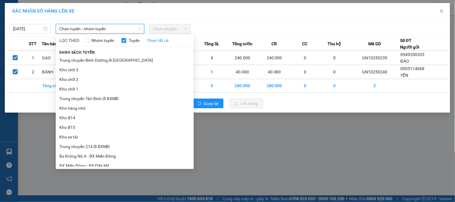
click at [80, 25] on span "Chọn tuyến - nhóm tuyến" at bounding box center [99, 28] width 81 height 9
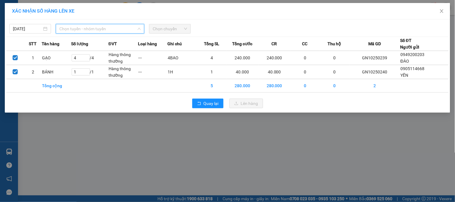
click at [99, 29] on span "Chọn tuyến - nhóm tuyến" at bounding box center [99, 28] width 81 height 9
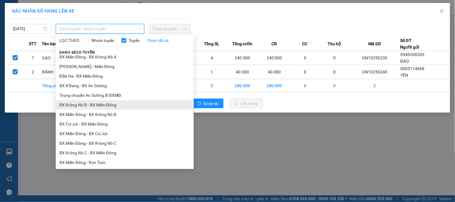
scroll to position [200, 0]
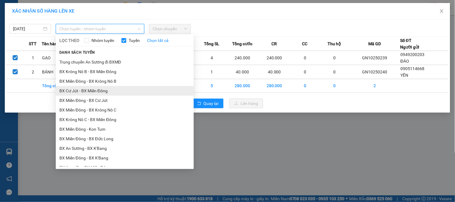
click at [81, 93] on li "BX Cư Jút - BX Miền Đông" at bounding box center [125, 91] width 138 height 10
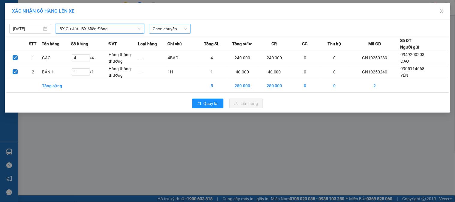
click at [157, 29] on span "Chọn chuyến" at bounding box center [170, 28] width 35 height 9
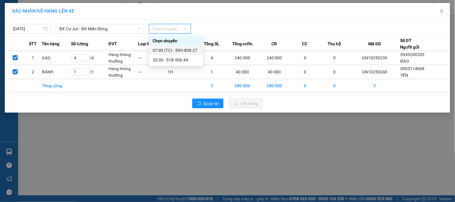
click at [177, 50] on div "07:00 (TC) - 50H-808.27" at bounding box center [176, 50] width 47 height 7
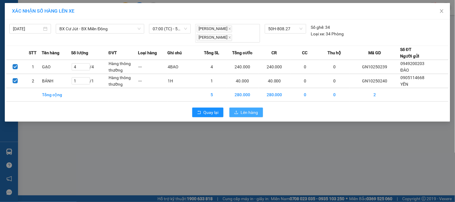
click at [240, 113] on button "Lên hàng" at bounding box center [247, 113] width 34 height 10
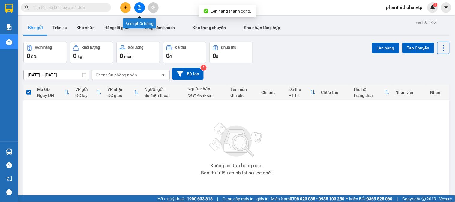
click at [137, 8] on icon "file-add" at bounding box center [139, 7] width 4 height 4
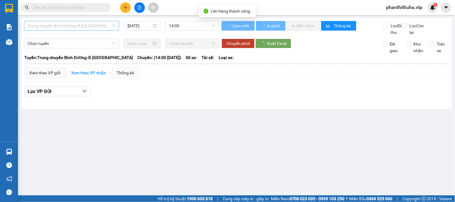
click at [83, 27] on span "Trung chuyển Bình Dương đi [GEOGRAPHIC_DATA]" at bounding box center [72, 25] width 88 height 9
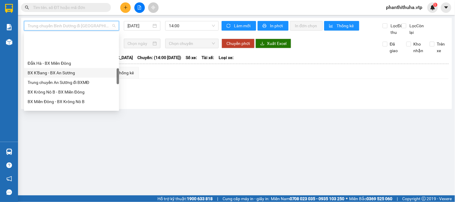
scroll to position [200, 0]
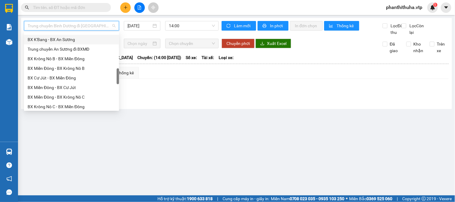
click at [50, 77] on div "BX Cư Jút - BX Miền Đông" at bounding box center [72, 78] width 88 height 7
type input "[DATE]"
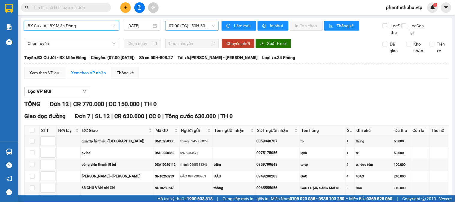
click at [206, 30] on span "07:00 (TC) - 50H-808.27" at bounding box center [192, 25] width 46 height 9
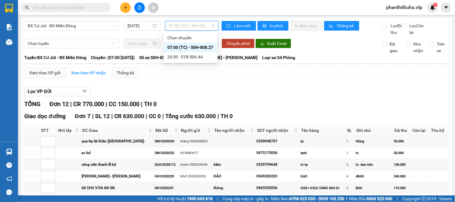
click at [206, 47] on div "07:00 (TC) - 50H-808.27" at bounding box center [191, 47] width 47 height 7
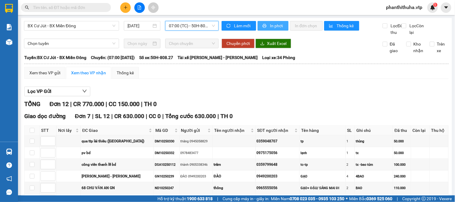
click at [271, 26] on span "In phơi" at bounding box center [277, 26] width 14 height 7
click at [275, 28] on span "In phơi" at bounding box center [277, 26] width 14 height 7
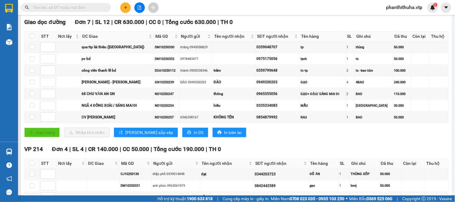
scroll to position [100, 0]
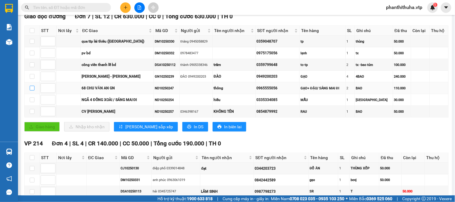
click at [34, 91] on input "checkbox" at bounding box center [32, 88] width 5 height 5
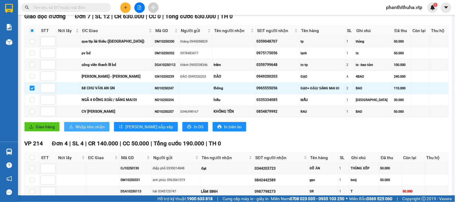
click at [86, 130] on span "Nhập kho nhận" at bounding box center [90, 127] width 29 height 7
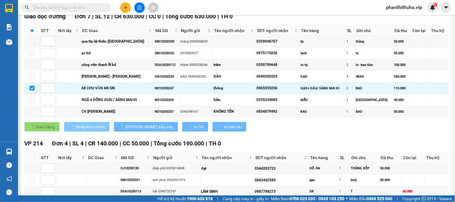
checkbox input "false"
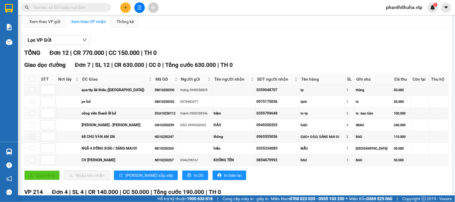
scroll to position [0, 0]
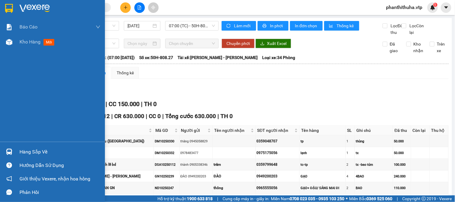
click at [34, 4] on img at bounding box center [35, 8] width 30 height 9
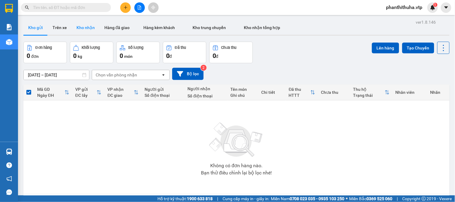
click at [87, 28] on button "Kho nhận" at bounding box center [86, 27] width 28 height 14
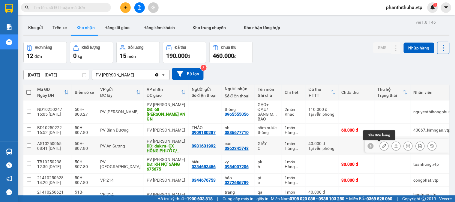
click at [380, 143] on button at bounding box center [384, 146] width 8 height 11
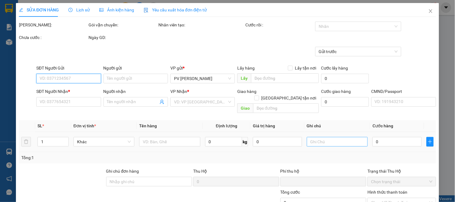
type input "2.000"
type input "0931631992"
type input "0862345748"
type input "cúc"
type input "dak ru- CX HỒNG PHƯỚC/ KNMD1210 15246 GIAOLAI"
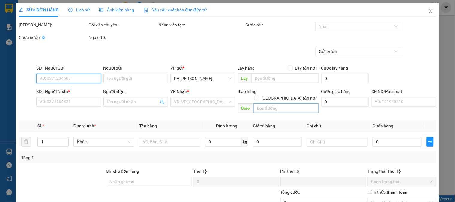
type input "0"
type input "40.000"
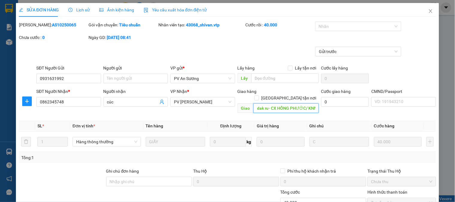
click at [302, 104] on input "dak ru- CX HỒNG PHƯỚC/ KNMD1210 15246 GIAOLAI" at bounding box center [286, 109] width 65 height 10
click at [306, 104] on input "dak ru- CX HỒNG PHƯỚC/ KNMD1210 15246 GIAOLAI" at bounding box center [286, 109] width 65 height 10
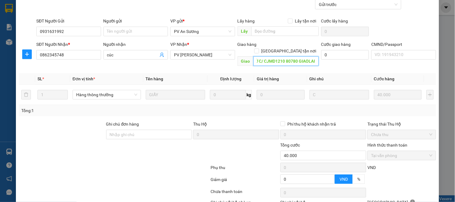
scroll to position [82, 0]
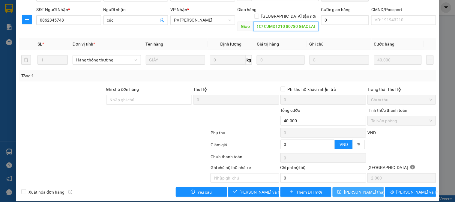
type input "dak ru- CX HỒNG PHƯỚC/ CJMD1210 80780 GIAOLAI"
click at [367, 189] on span "[PERSON_NAME] thay đổi" at bounding box center [368, 192] width 48 height 7
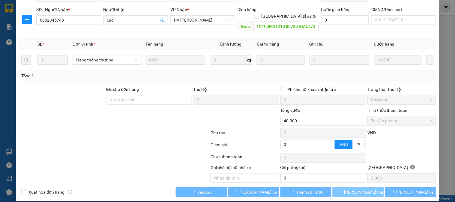
scroll to position [0, 0]
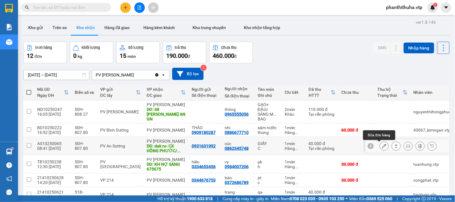
click at [382, 147] on icon at bounding box center [384, 146] width 4 height 4
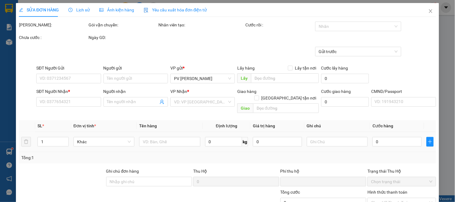
type input "2.000"
type input "0931631992"
type input "0862345748"
type input "cúc"
type input "dak ru- CX HỒNG PHƯỚC/ CJMD1210 80780 GIAOLAI"
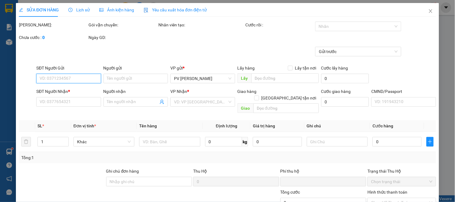
type input "0"
type input "40.000"
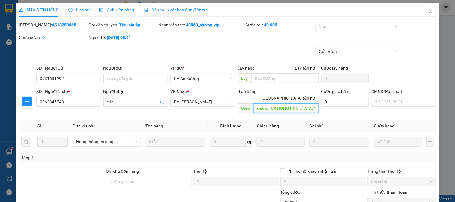
click at [307, 104] on input "dak ru- CX HỒNG PHƯỚC/ CJMD1210 80780 GIAOLAI" at bounding box center [286, 109] width 65 height 10
click at [310, 104] on input "dak ru- CX HỒNG PHƯỚC/ CJMD1210 80780 GIAOLAI" at bounding box center [286, 109] width 65 height 10
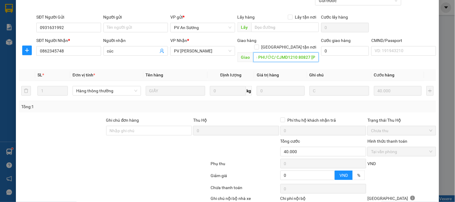
scroll to position [82, 0]
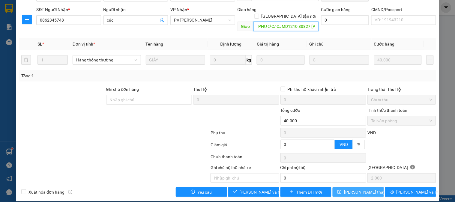
type input "dak ru- CX HỒNG PHƯỚC/ CJMD1210 80827 [PERSON_NAME]"
click at [358, 189] on span "[PERSON_NAME] thay đổi" at bounding box center [368, 192] width 48 height 7
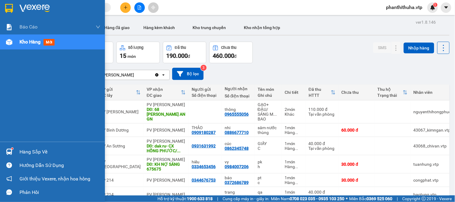
click at [22, 148] on div "Hàng sắp về" at bounding box center [60, 152] width 81 height 9
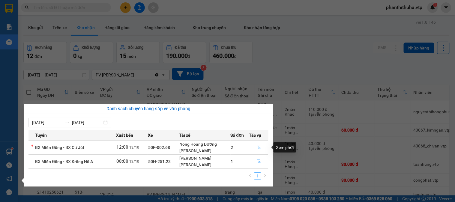
click at [261, 147] on icon "file-done" at bounding box center [259, 147] width 4 height 4
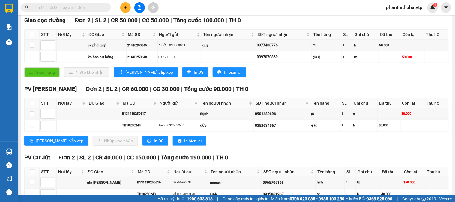
scroll to position [139, 0]
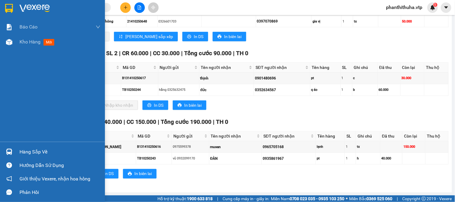
click at [26, 8] on img at bounding box center [35, 8] width 30 height 9
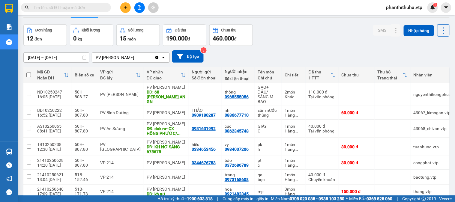
scroll to position [17, 0]
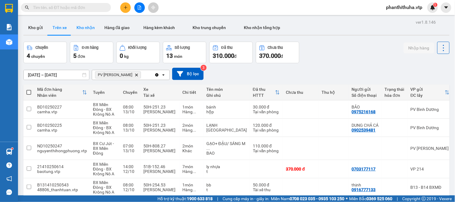
click at [79, 27] on button "Kho nhận" at bounding box center [86, 27] width 28 height 14
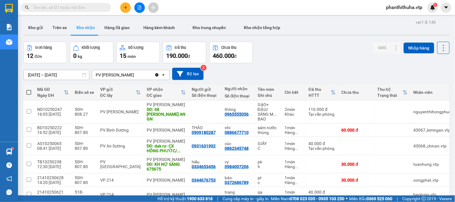
scroll to position [33, 0]
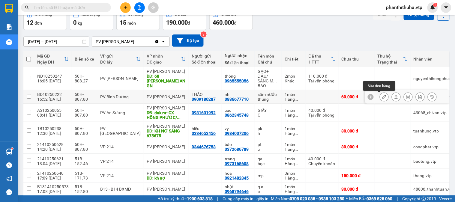
click at [382, 98] on icon at bounding box center [384, 97] width 4 height 4
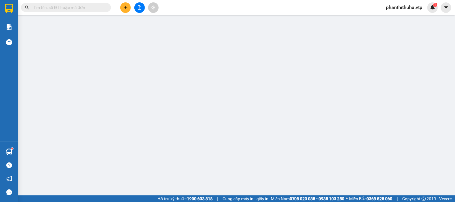
type input "0909180287"
type input "THẢO"
type input "0886677710"
type input "nhi"
type input "0"
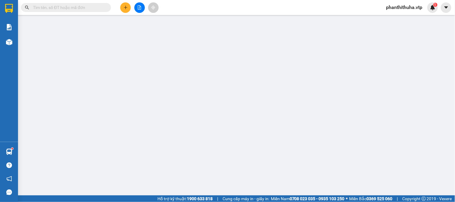
type input "60.000"
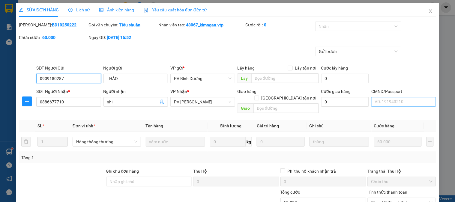
type input "3.000"
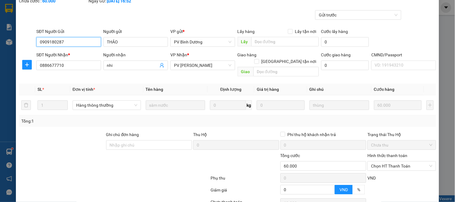
scroll to position [67, 0]
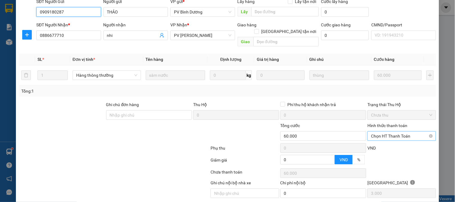
drag, startPoint x: 382, startPoint y: 128, endPoint x: 379, endPoint y: 134, distance: 7.8
click at [382, 132] on span "Chọn HT Thanh Toán" at bounding box center [401, 136] width 61 height 9
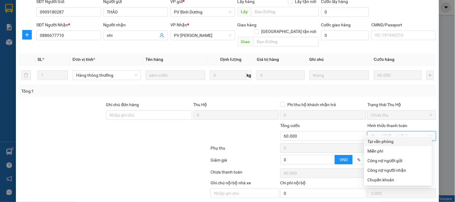
drag, startPoint x: 376, startPoint y: 140, endPoint x: 371, endPoint y: 143, distance: 6.3
click at [376, 140] on div "Tại văn phòng" at bounding box center [398, 141] width 61 height 7
type input "0"
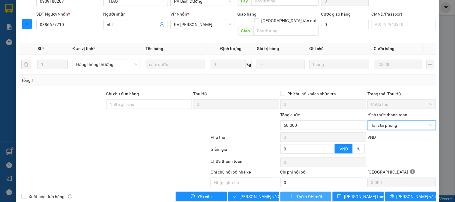
scroll to position [82, 0]
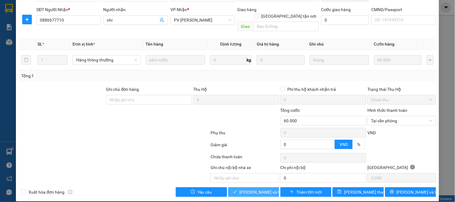
click at [264, 189] on span "[PERSON_NAME] và Giao hàng" at bounding box center [269, 192] width 58 height 7
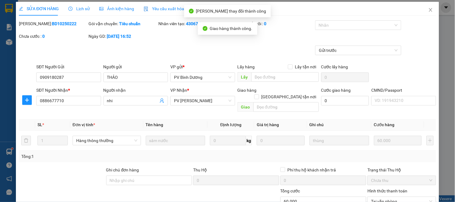
scroll to position [0, 0]
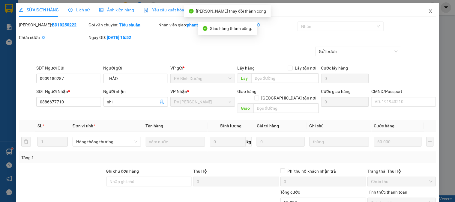
click at [429, 11] on icon "close" at bounding box center [430, 11] width 3 height 4
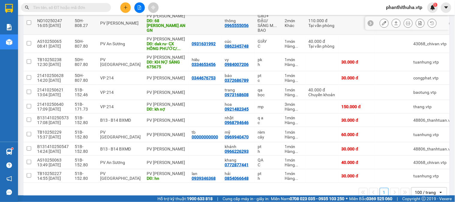
scroll to position [100, 0]
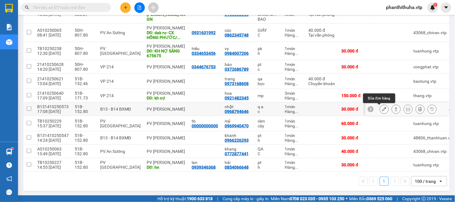
click at [382, 109] on icon at bounding box center [384, 109] width 4 height 4
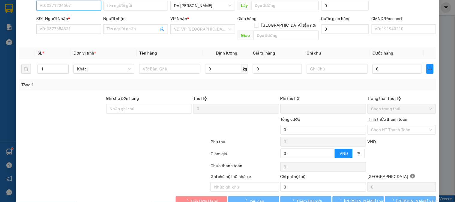
scroll to position [82, 0]
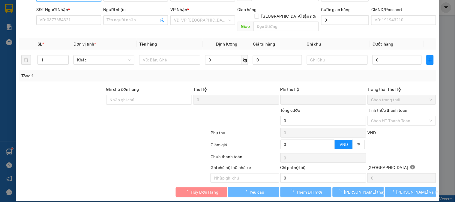
type input "1.500"
type input "0968794646"
type input "nhật"
type input "0"
type input "30.000"
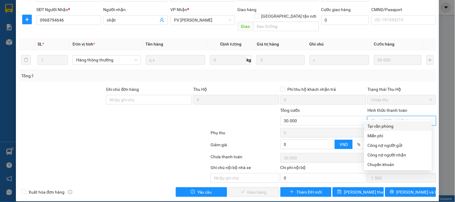
click at [379, 123] on div "Tại văn phòng" at bounding box center [398, 126] width 61 height 7
type input "0"
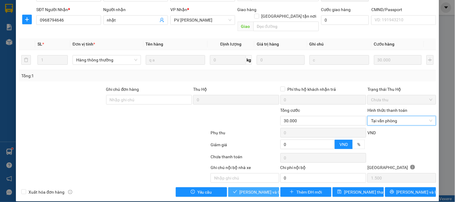
click at [257, 189] on span "[PERSON_NAME] và Giao hàng" at bounding box center [269, 192] width 58 height 7
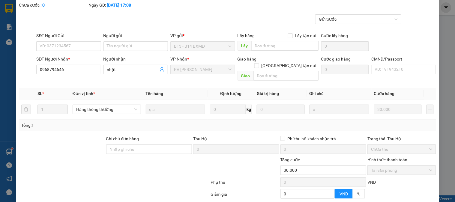
scroll to position [0, 0]
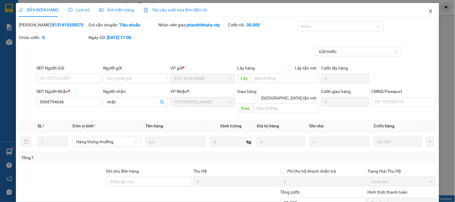
click at [429, 12] on icon "close" at bounding box center [430, 11] width 3 height 4
